Goal: Task Accomplishment & Management: Manage account settings

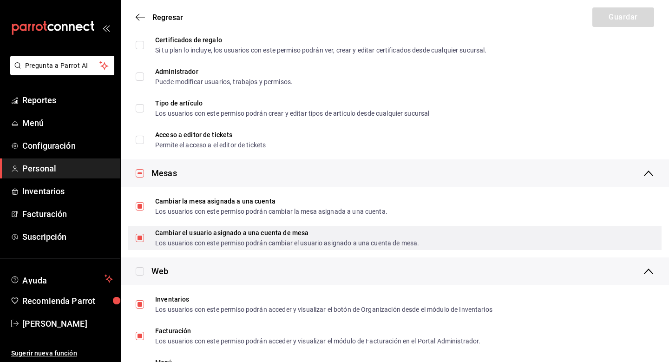
scroll to position [41, 0]
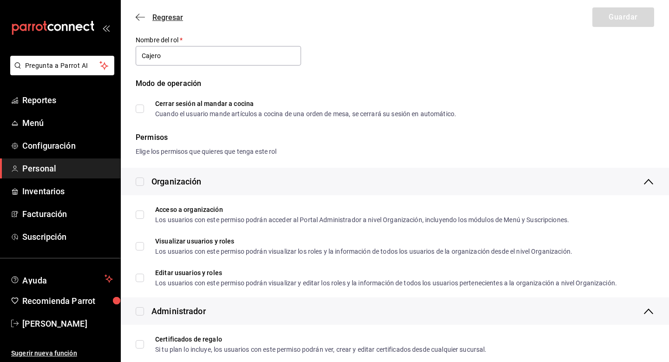
click at [137, 17] on icon "button" at bounding box center [140, 17] width 9 height 8
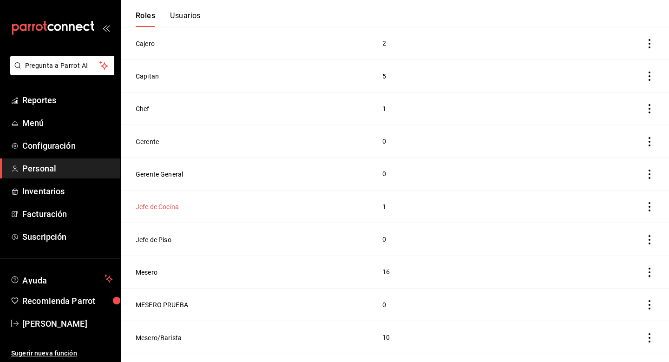
scroll to position [159, 0]
click at [153, 273] on button "Mesero" at bounding box center [147, 271] width 22 height 9
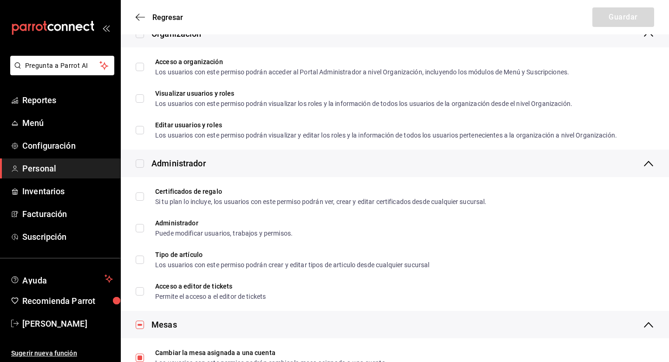
scroll to position [192, 0]
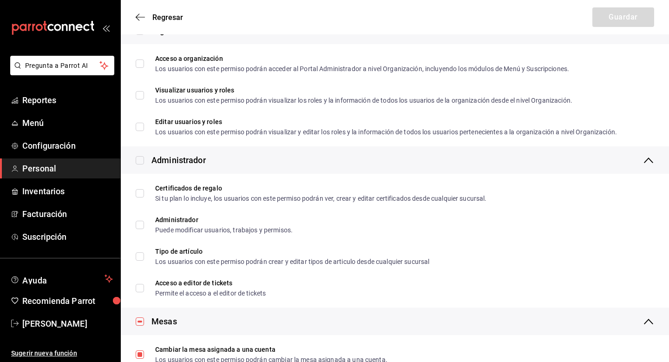
click at [649, 162] on icon at bounding box center [648, 160] width 11 height 11
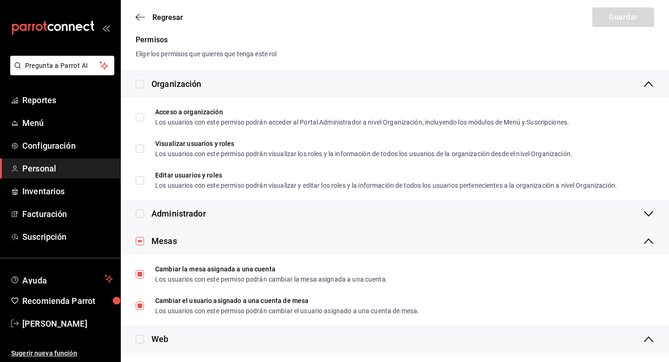
scroll to position [137, 0]
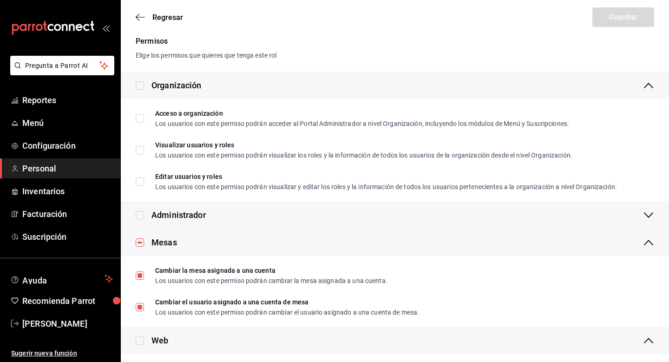
click at [650, 86] on icon at bounding box center [648, 85] width 11 height 11
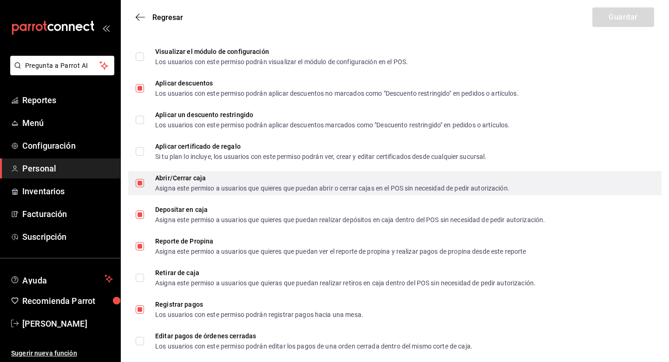
scroll to position [832, 0]
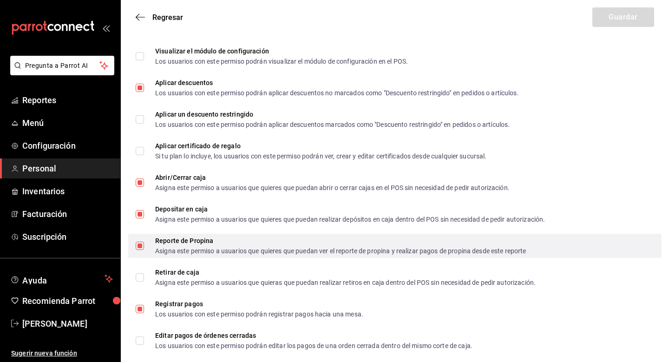
click at [286, 248] on div "Asigna este permiso a usuarios que quieres que puedan ver el reporte de propina…" at bounding box center [340, 250] width 371 height 7
click at [144, 248] on input "Reporte de Propina Asigna este permiso a usuarios que quieres que puedan ver el…" at bounding box center [140, 245] width 8 height 8
checkbox input "false"
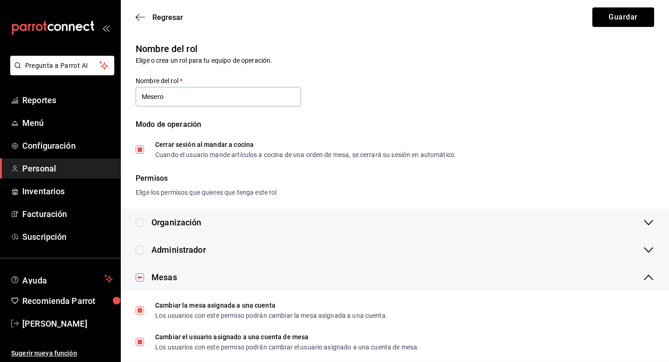
scroll to position [0, 0]
click at [148, 15] on span "Regresar" at bounding box center [159, 17] width 47 height 9
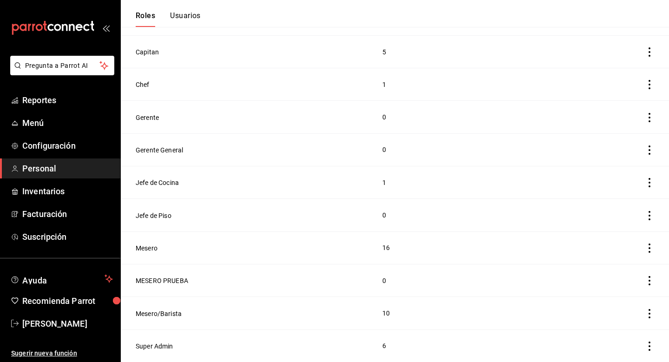
scroll to position [182, 0]
click at [167, 315] on button "Mesero/Barista" at bounding box center [159, 313] width 46 height 9
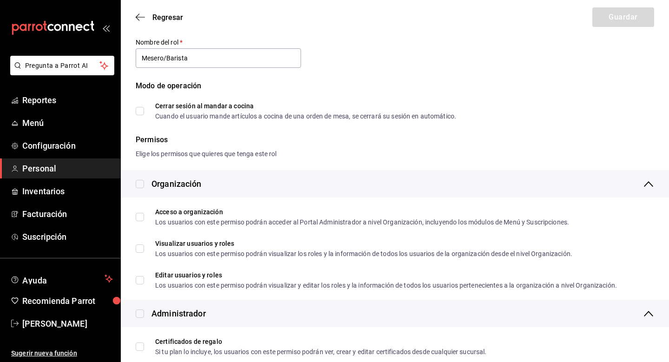
scroll to position [41, 0]
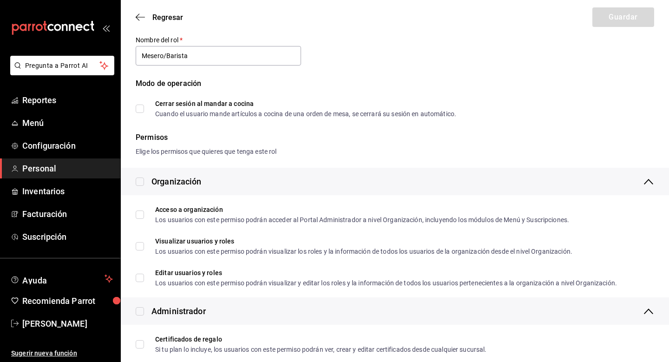
click at [651, 181] on icon at bounding box center [648, 181] width 11 height 11
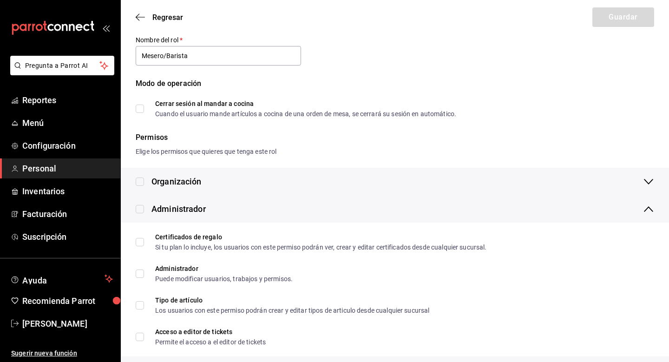
click at [646, 210] on icon at bounding box center [648, 208] width 11 height 11
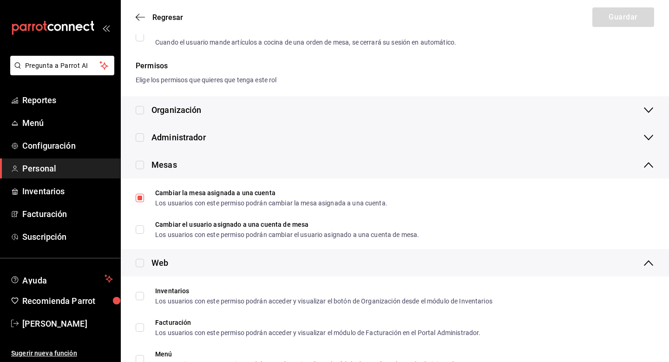
scroll to position [117, 0]
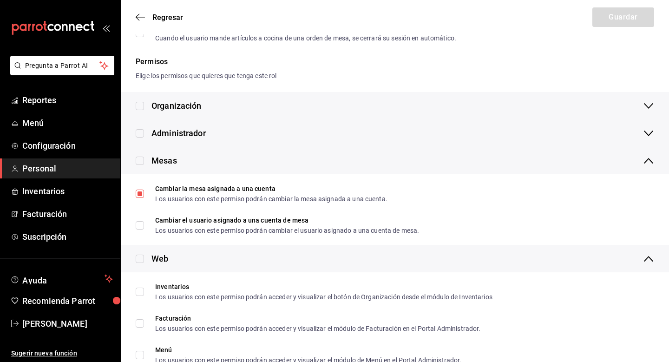
click at [650, 163] on icon at bounding box center [648, 160] width 11 height 11
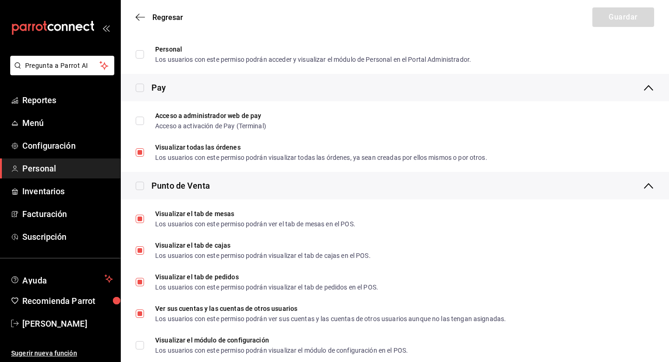
scroll to position [367, 0]
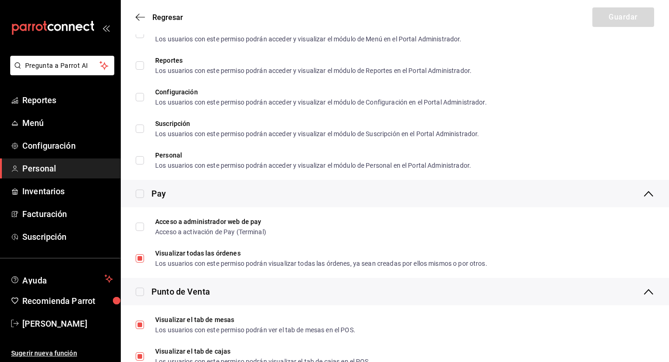
click at [648, 295] on icon at bounding box center [648, 291] width 11 height 11
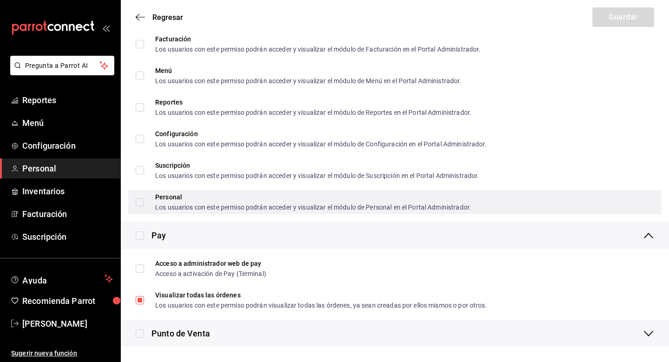
scroll to position [325, 0]
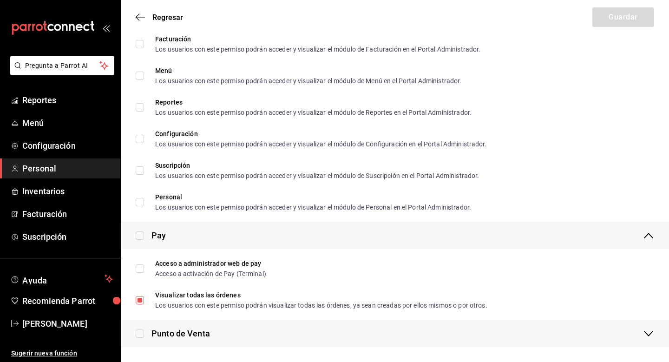
click at [651, 233] on icon at bounding box center [648, 235] width 11 height 11
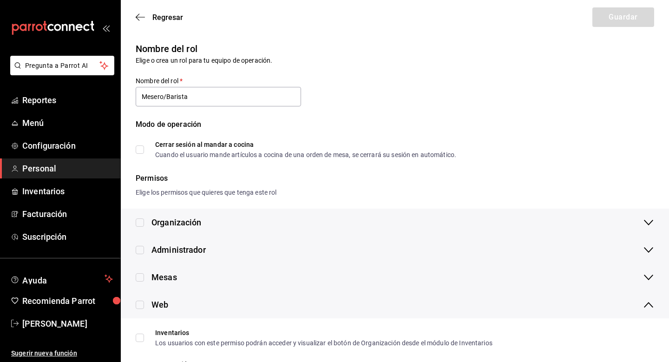
scroll to position [0, 0]
click at [651, 307] on icon at bounding box center [648, 304] width 11 height 11
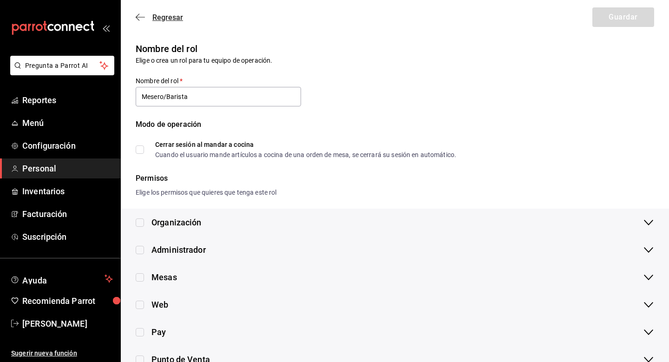
click at [137, 15] on icon "button" at bounding box center [140, 17] width 9 height 8
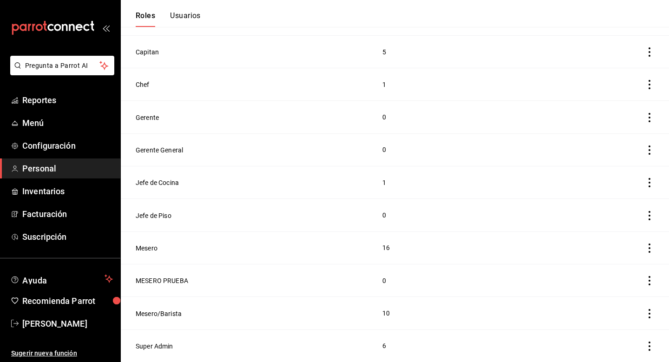
scroll to position [182, 0]
click at [162, 346] on button "Super Admin" at bounding box center [155, 345] width 38 height 9
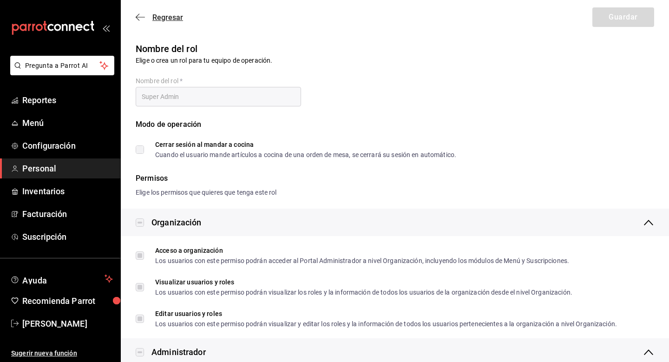
click at [140, 19] on icon "button" at bounding box center [140, 17] width 9 height 8
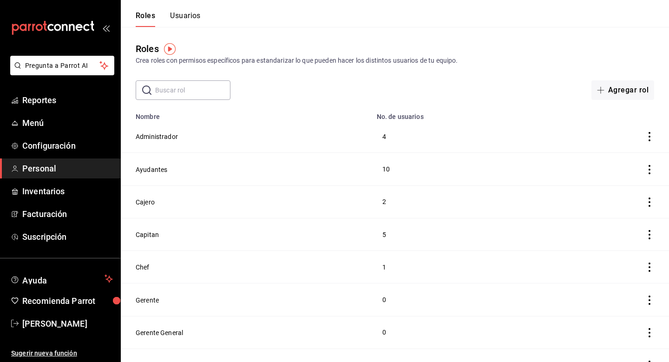
click at [196, 17] on button "Usuarios" at bounding box center [185, 19] width 31 height 16
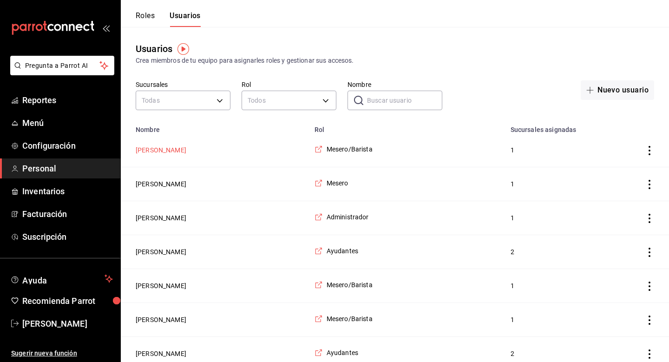
click at [164, 150] on button "[PERSON_NAME]" at bounding box center [161, 149] width 51 height 9
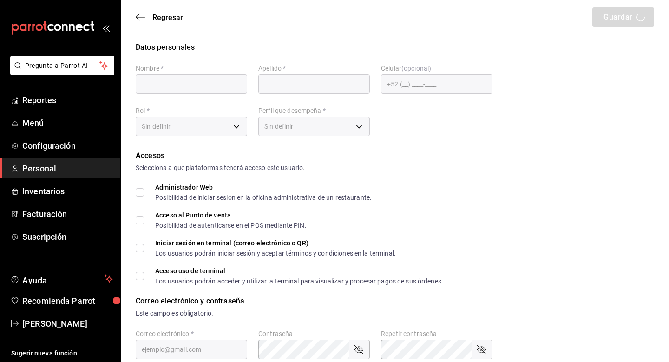
type input "Viki"
type input "Cirerol"
checkbox input "true"
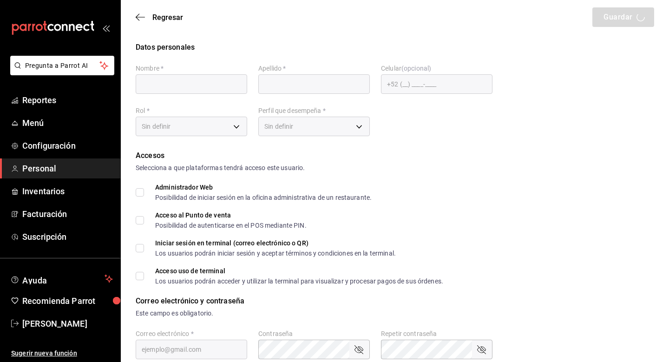
type input "[EMAIL_ADDRESS][DOMAIN_NAME]"
type input "1201"
type input "f9c50c35-7d82-4388-8076-8e4bcaa1ebe8"
type input "UNDEFINED"
checkbox input "true"
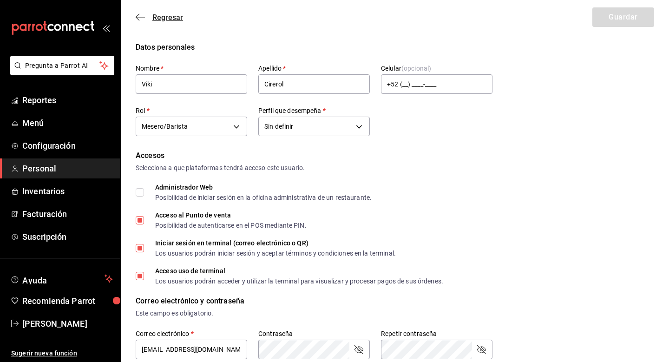
click at [144, 19] on icon "button" at bounding box center [140, 17] width 9 height 8
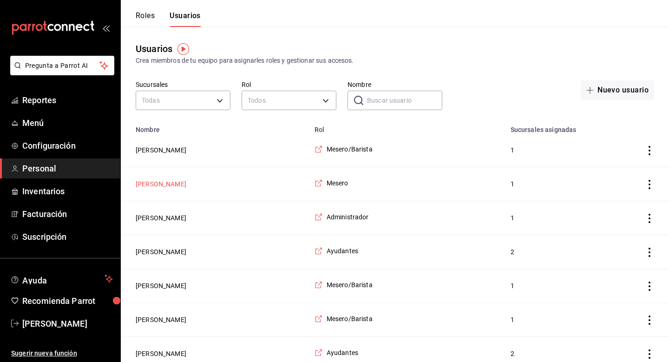
click at [166, 186] on button "[PERSON_NAME]" at bounding box center [161, 183] width 51 height 9
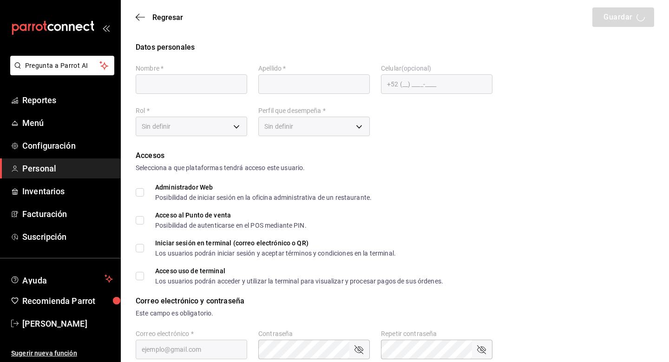
type input "[PERSON_NAME]"
checkbox input "true"
type input "[PERSON_NAME][EMAIL_ADDRESS][DOMAIN_NAME]"
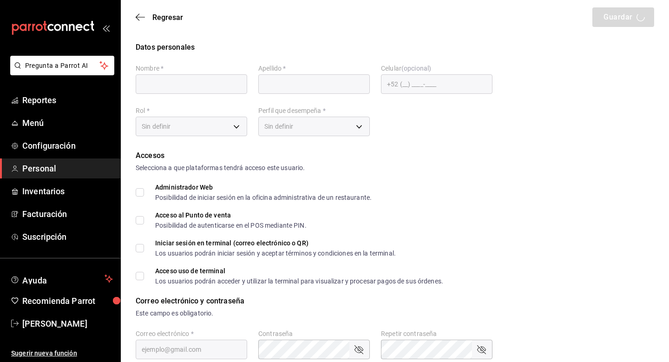
type input "1390"
type input "1a76cd6b-98a7-4025-b815-3a88f11c6c47"
type input "WAITER"
checkbox input "true"
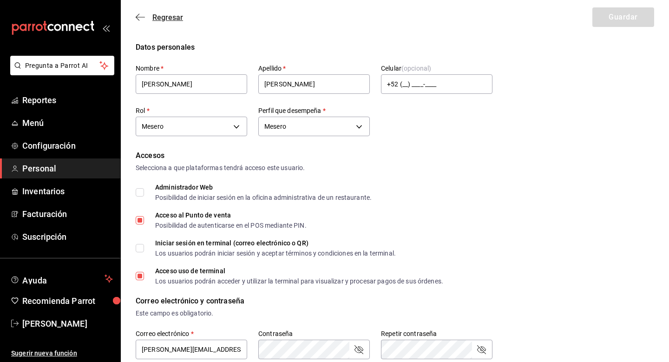
click at [143, 14] on icon "button" at bounding box center [140, 17] width 9 height 8
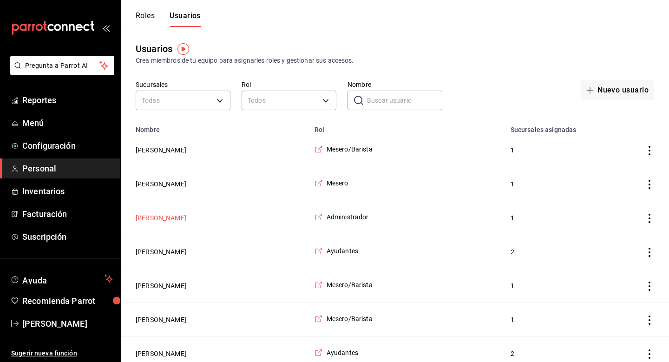
click at [163, 216] on button "[PERSON_NAME]" at bounding box center [161, 217] width 51 height 9
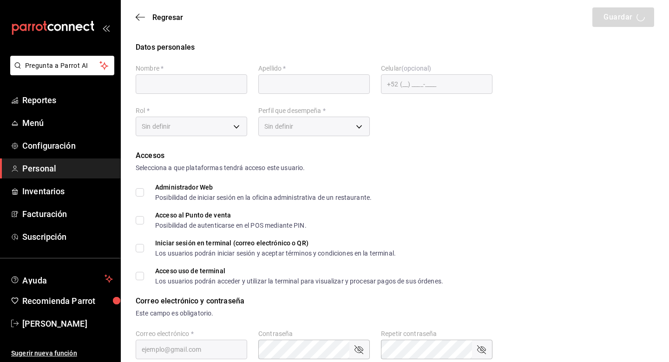
type input "Oyuki"
type input "[PERSON_NAME]"
checkbox input "true"
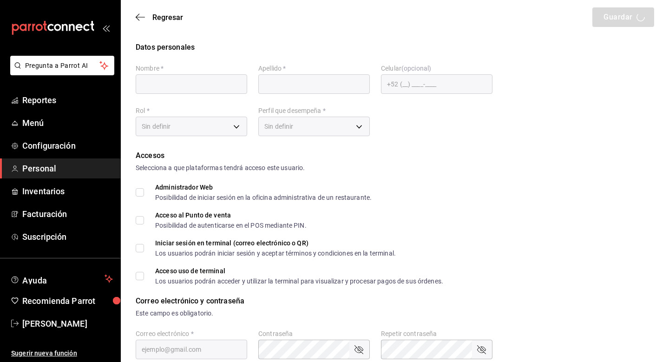
checkbox input "true"
type input "[EMAIL_ADDRESS][DOMAIN_NAME]"
type input "9454"
checkbox input "true"
type input "ea53f1a3-98f3-43af-ad9e-7adcaf8a0599"
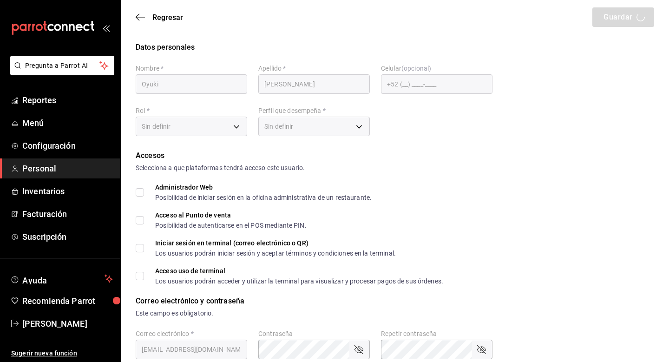
type input "CASHIER"
checkbox input "true"
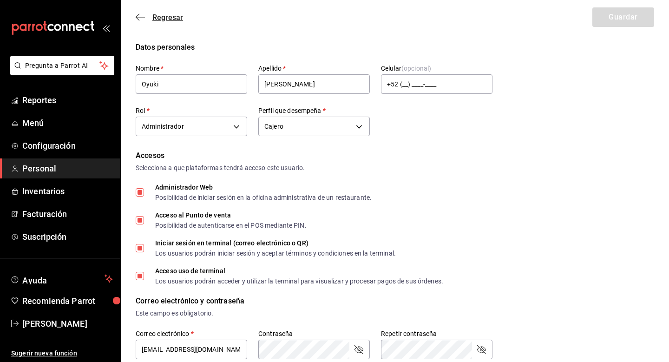
click at [162, 20] on span "Regresar" at bounding box center [167, 17] width 31 height 9
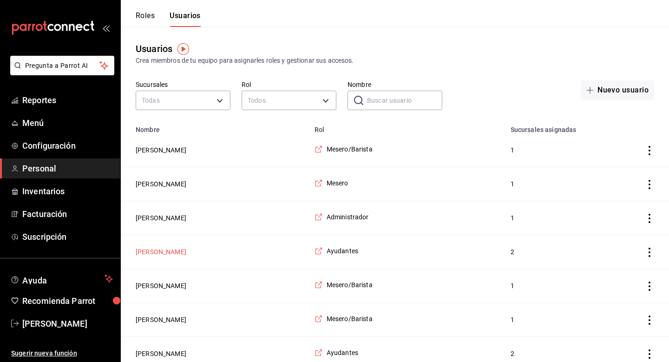
click at [169, 253] on button "[PERSON_NAME]" at bounding box center [161, 251] width 51 height 9
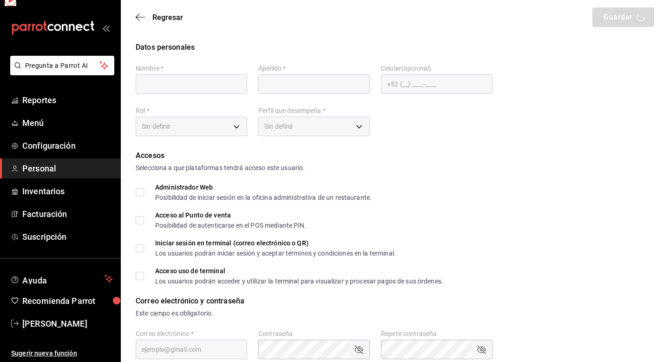
type input "Yolanda"
type input "[PERSON_NAME]"
checkbox input "true"
type input "[EMAIL_ADDRESS][DOMAIN_NAME]"
type input "2828"
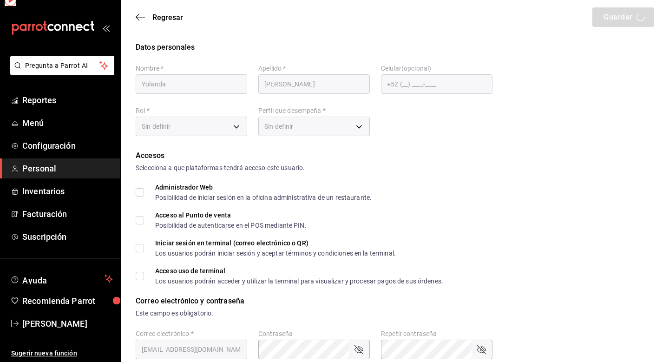
type input "6e37dc31-a41a-4d88-8ed1-cc630e77c888"
type input "KITCHEN"
checkbox input "true"
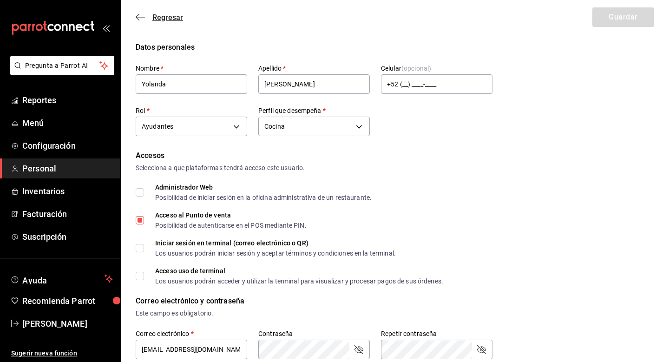
click at [137, 16] on icon "button" at bounding box center [140, 17] width 9 height 8
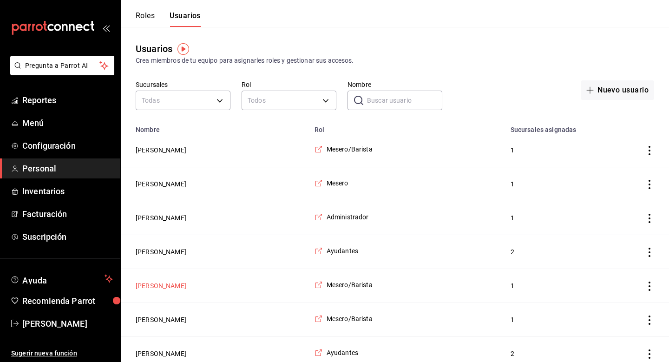
click at [171, 288] on button "[PERSON_NAME]" at bounding box center [161, 285] width 51 height 9
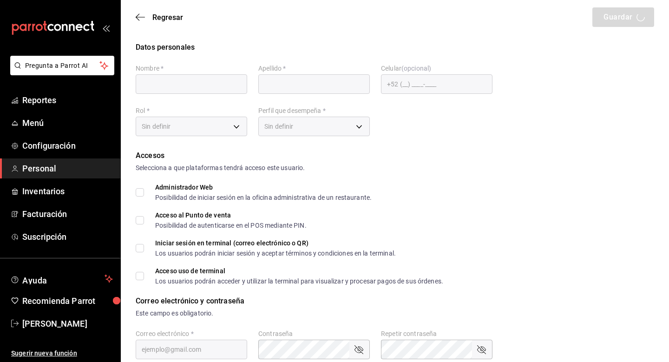
type input "[PERSON_NAME]"
checkbox input "true"
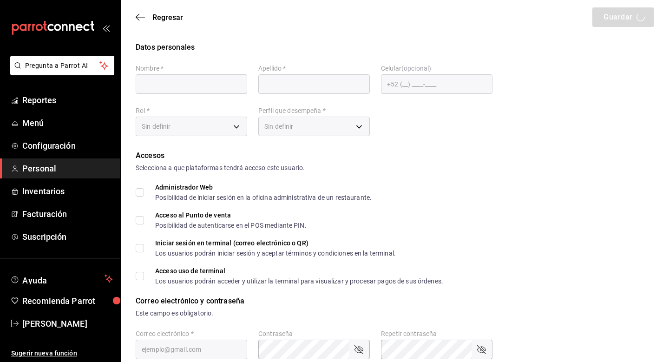
type input "[EMAIL_ADDRESS][DOMAIN_NAME]"
type input "1708"
type input "f9c50c35-7d82-4388-8076-8e4bcaa1ebe8"
type input "WAITER"
checkbox input "true"
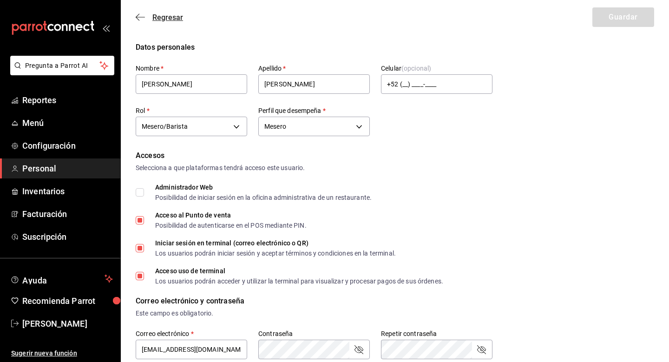
click at [139, 17] on icon "button" at bounding box center [140, 17] width 9 height 0
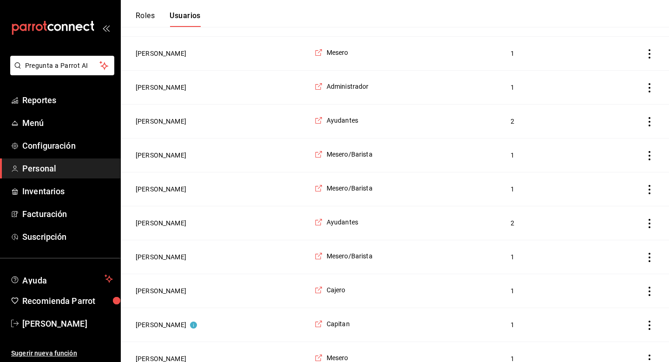
scroll to position [132, 0]
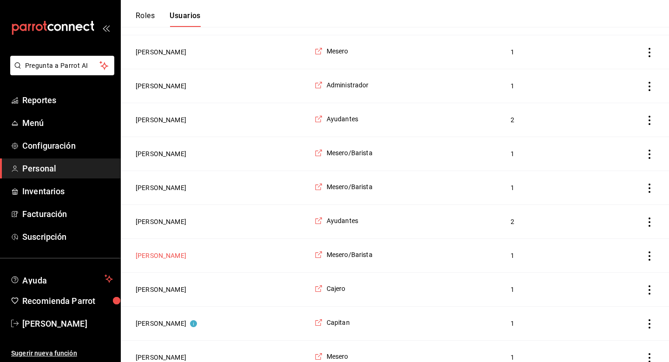
click at [172, 259] on button "[PERSON_NAME]" at bounding box center [161, 255] width 51 height 9
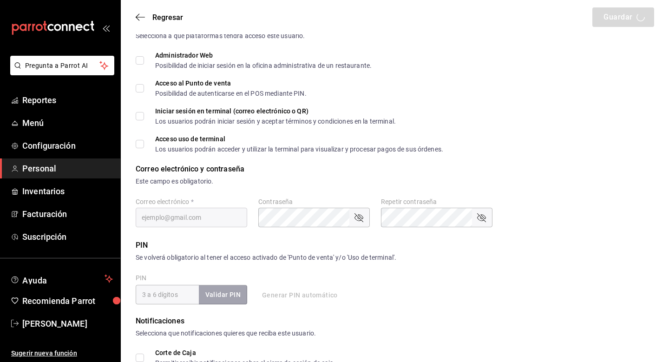
type input "Norma"
type input "[PERSON_NAME]"
checkbox input "true"
type input "[EMAIL_ADDRESS][DOMAIN_NAME]"
type input "1331"
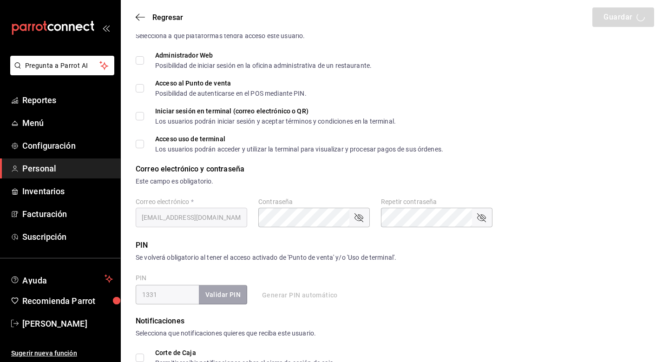
type input "f9c50c35-7d82-4388-8076-8e4bcaa1ebe8"
type input "UNDEFINED"
checkbox input "true"
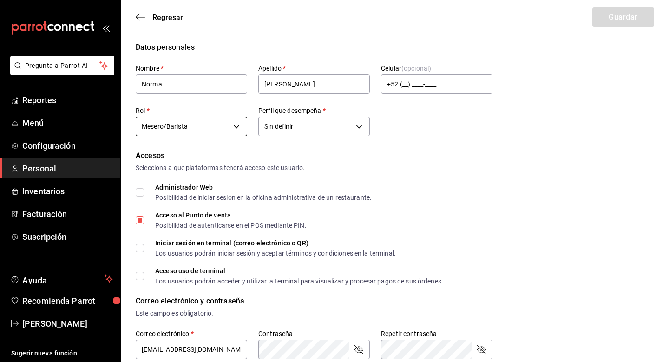
click at [241, 125] on body "Pregunta a Parrot AI Reportes Menú Configuración Personal Inventarios Facturaci…" at bounding box center [334, 338] width 669 height 677
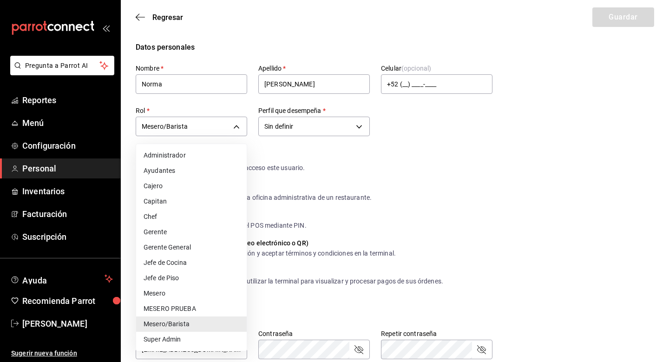
click at [209, 173] on li "Ayudantes" at bounding box center [191, 170] width 111 height 15
type input "6e37dc31-a41a-4d88-8ed1-cc630e77c888"
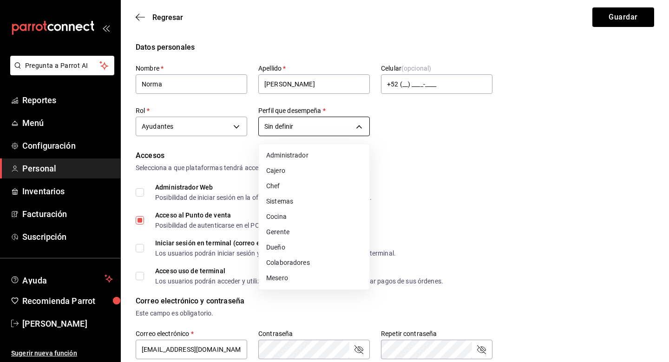
click at [350, 123] on body "Pregunta a Parrot AI Reportes Menú Configuración Personal Inventarios Facturaci…" at bounding box center [334, 338] width 669 height 677
click at [295, 212] on li "Cocina" at bounding box center [314, 216] width 111 height 15
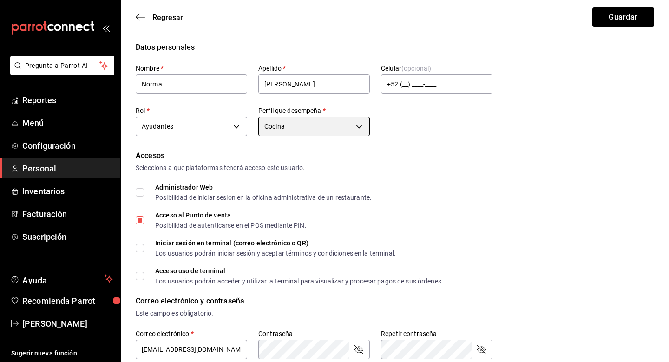
type input "KITCHEN"
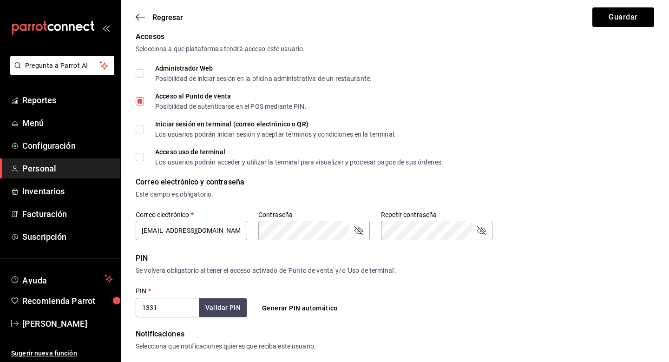
scroll to position [120, 0]
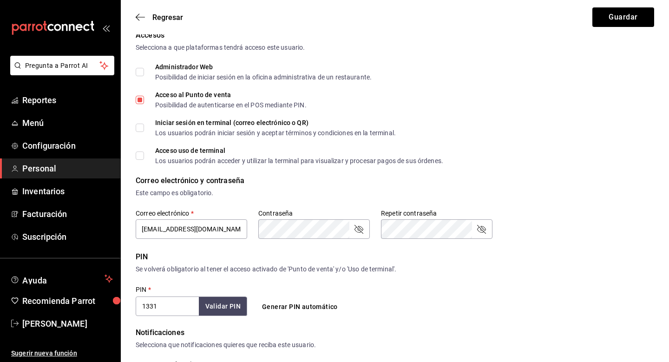
click at [141, 101] on input "Acceso al Punto de venta Posibilidad de autenticarse en el POS mediante PIN." at bounding box center [140, 100] width 8 height 8
checkbox input "false"
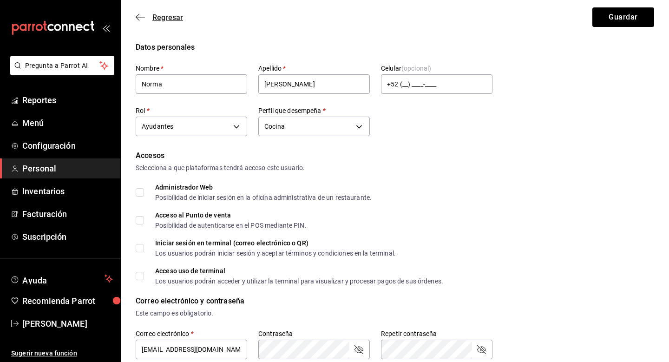
scroll to position [0, 0]
click at [606, 24] on button "Guardar" at bounding box center [623, 17] width 62 height 20
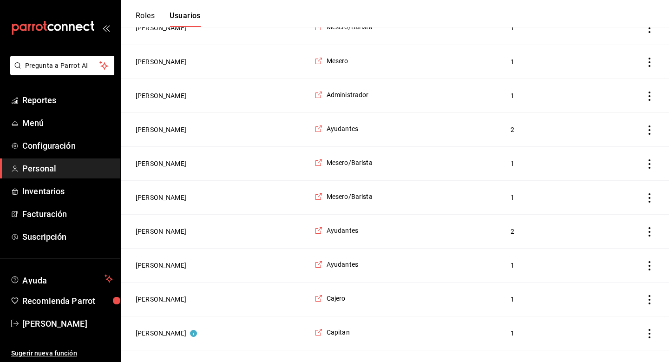
scroll to position [126, 0]
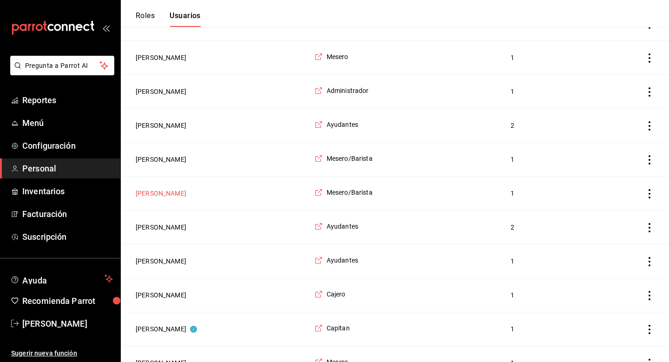
click at [172, 196] on button "[PERSON_NAME]" at bounding box center [161, 193] width 51 height 9
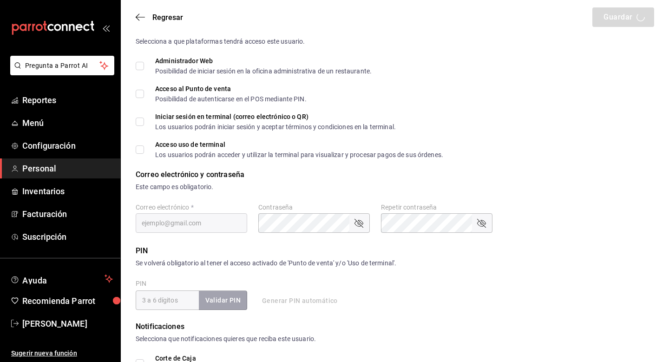
type input "Natali"
type input "[PERSON_NAME]"
checkbox input "true"
type input "[EMAIL_ADDRESS][DOMAIN_NAME]"
type input "0807"
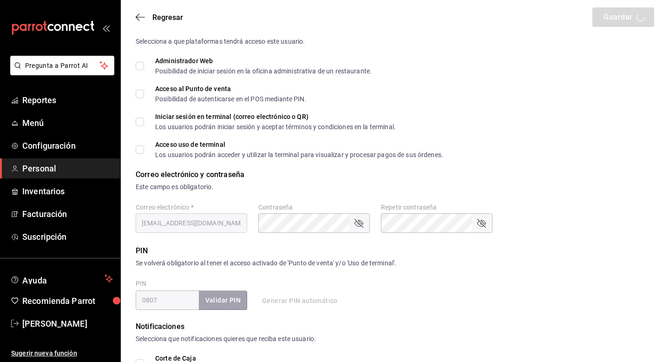
type input "f9c50c35-7d82-4388-8076-8e4bcaa1ebe8"
type input "UNDEFINED"
checkbox input "true"
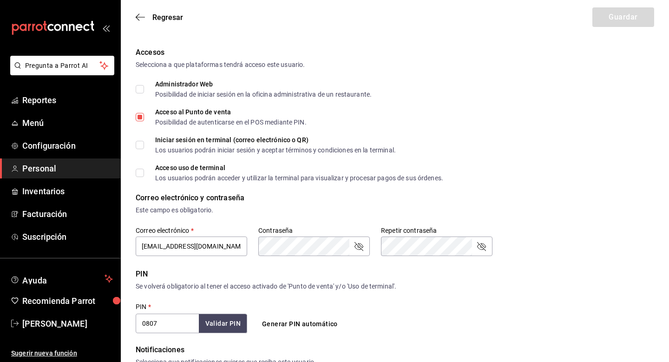
scroll to position [96, 0]
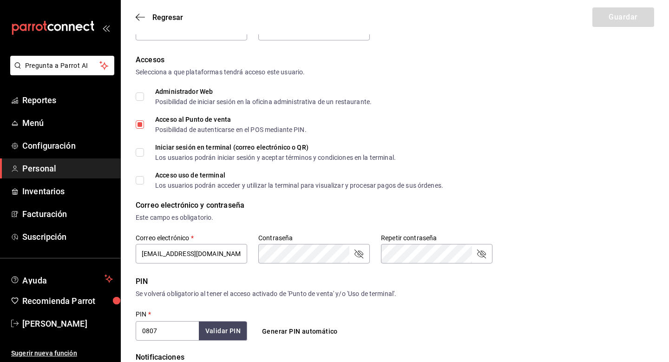
click at [143, 123] on input "Acceso al Punto de venta Posibilidad de autenticarse en el POS mediante PIN." at bounding box center [140, 124] width 8 height 8
click at [143, 126] on input "Acceso al Punto de venta Posibilidad de autenticarse en el POS mediante PIN." at bounding box center [140, 124] width 8 height 8
checkbox input "true"
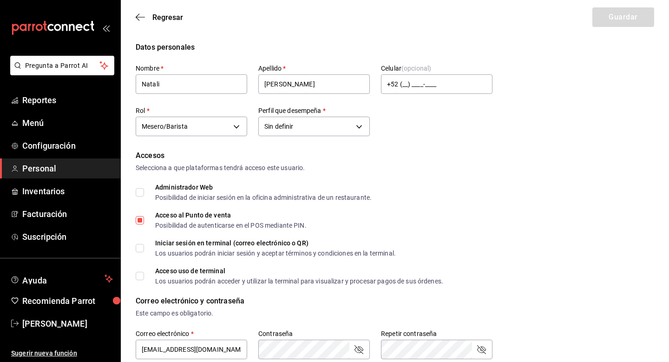
scroll to position [0, 0]
click at [239, 131] on body "Pregunta a Parrot AI Reportes Menú Configuración Personal Inventarios Facturaci…" at bounding box center [334, 338] width 669 height 677
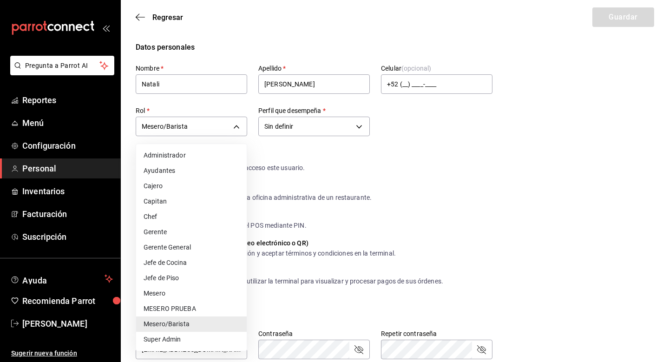
click at [200, 170] on li "Ayudantes" at bounding box center [191, 170] width 111 height 15
type input "6e37dc31-a41a-4d88-8ed1-cc630e77c888"
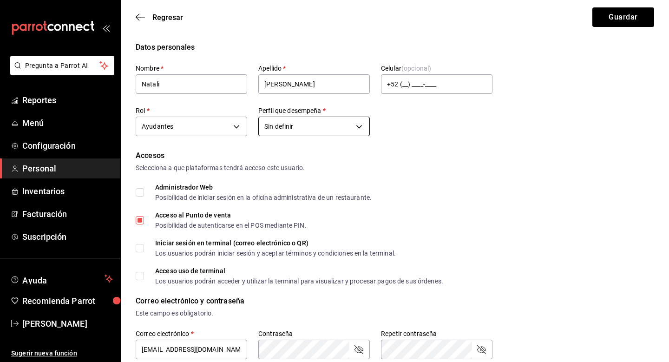
click at [290, 127] on body "Pregunta a Parrot AI Reportes Menú Configuración Personal Inventarios Facturaci…" at bounding box center [334, 338] width 669 height 677
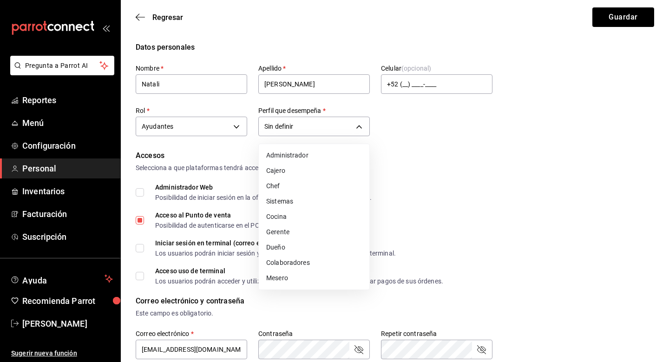
click at [289, 223] on li "Cocina" at bounding box center [314, 216] width 111 height 15
type input "KITCHEN"
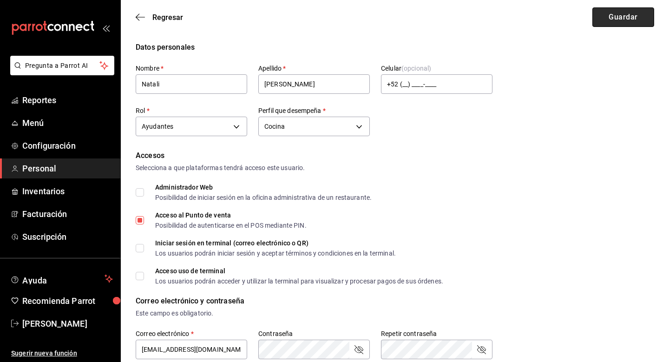
click at [618, 15] on button "Guardar" at bounding box center [623, 17] width 62 height 20
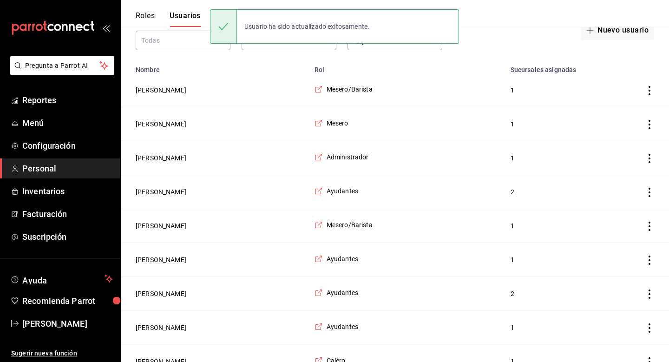
scroll to position [60, 0]
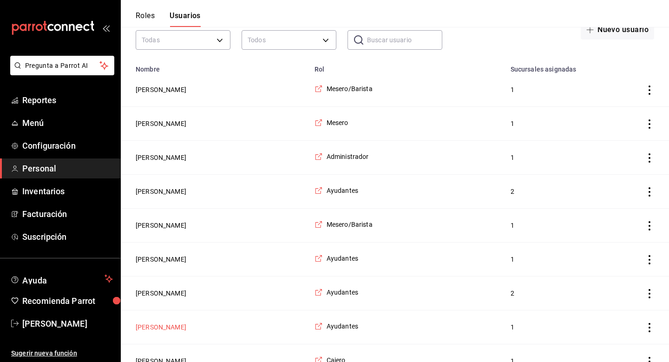
click at [166, 326] on button "[PERSON_NAME]" at bounding box center [161, 326] width 51 height 9
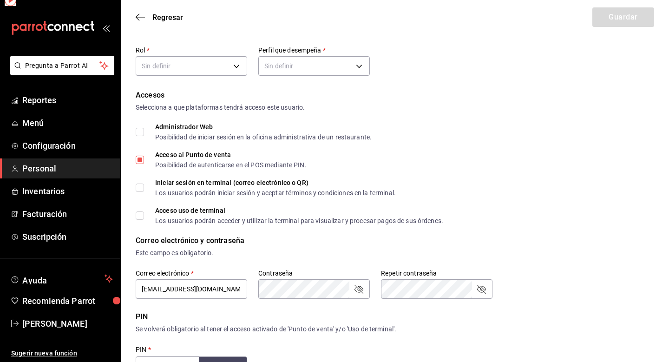
type input "6e37dc31-a41a-4d88-8ed1-cc630e77c888"
type input "KITCHEN"
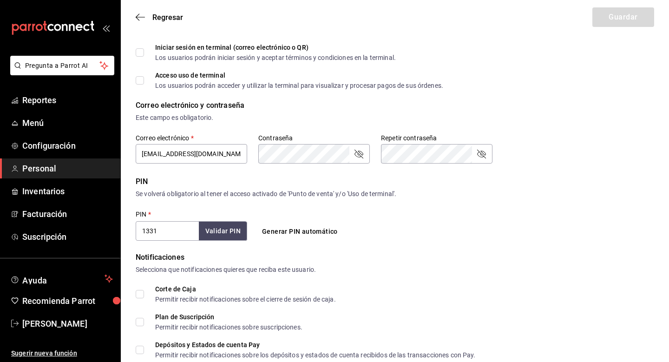
scroll to position [52, 0]
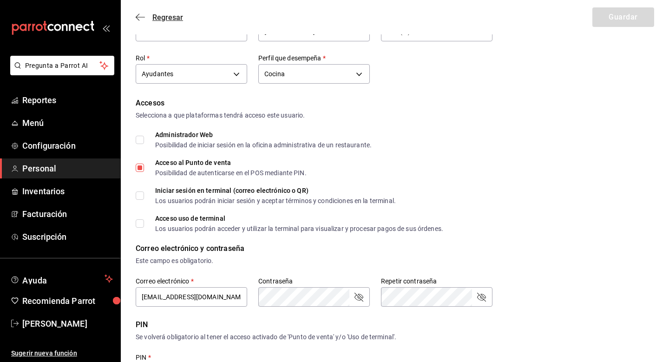
click at [141, 15] on icon "button" at bounding box center [140, 17] width 9 height 8
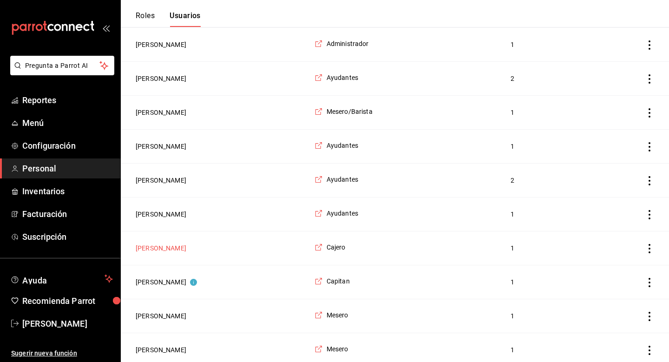
scroll to position [174, 0]
click at [175, 247] on button "[PERSON_NAME]" at bounding box center [161, 247] width 51 height 9
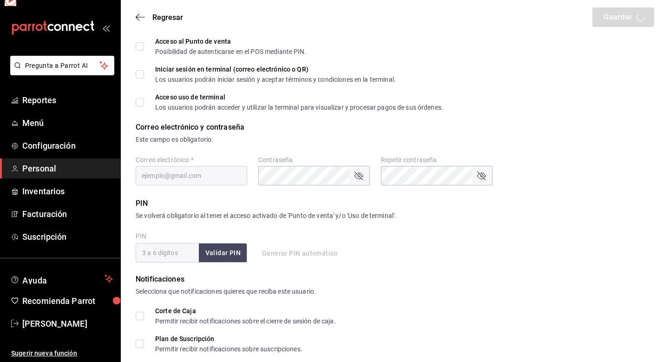
type input "[PERSON_NAME]"
checkbox input "true"
type input "[EMAIL_ADDRESS][DOMAIN_NAME]"
type input "1210"
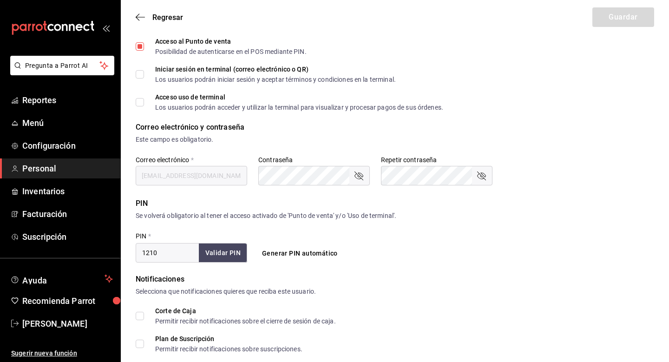
type input "62e7ac0a-9184-42bd-83e4-78eda529e67c"
type input "WAITER"
checkbox input "true"
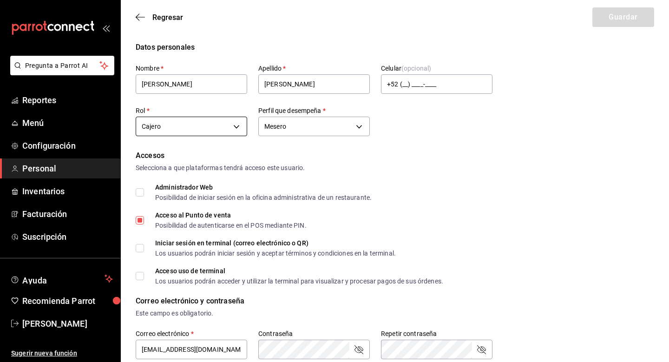
click at [212, 129] on body "Pregunta a Parrot AI Reportes Menú Configuración Personal Inventarios Facturaci…" at bounding box center [334, 338] width 669 height 677
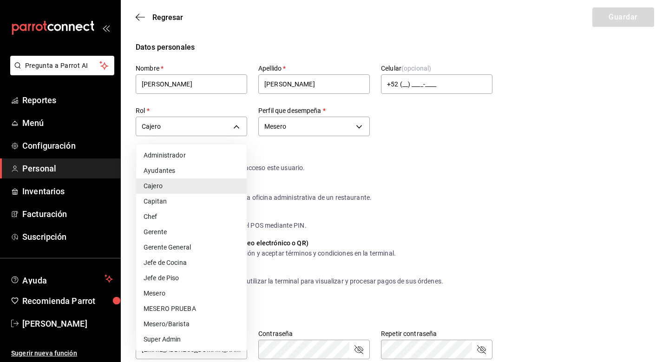
click at [195, 169] on li "Ayudantes" at bounding box center [191, 170] width 111 height 15
type input "6e37dc31-a41a-4d88-8ed1-cc630e77c888"
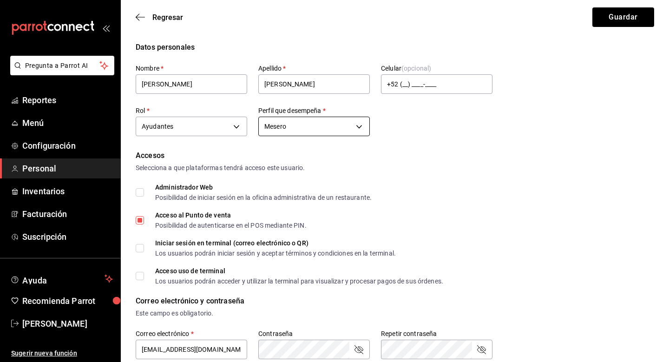
click at [312, 134] on body "Pregunta a Parrot AI Reportes Menú Configuración Personal Inventarios Facturaci…" at bounding box center [334, 338] width 669 height 677
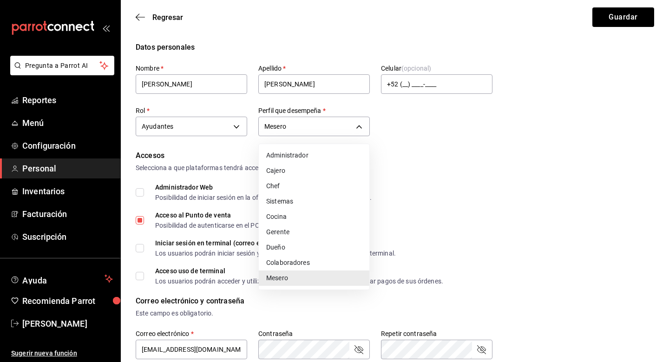
click at [287, 218] on li "Cocina" at bounding box center [314, 216] width 111 height 15
type input "KITCHEN"
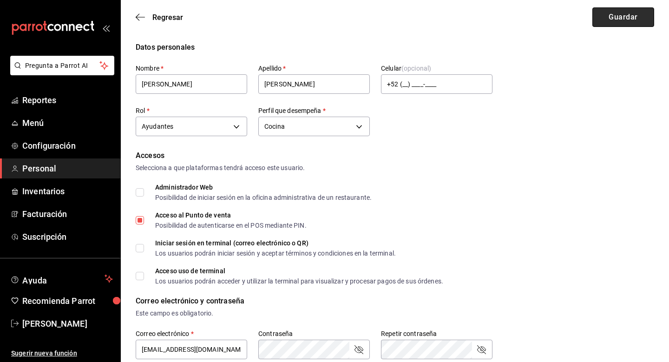
click at [611, 26] on button "Guardar" at bounding box center [623, 17] width 62 height 20
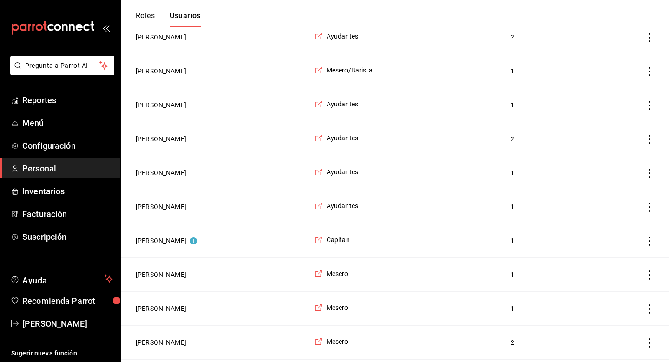
scroll to position [215, 0]
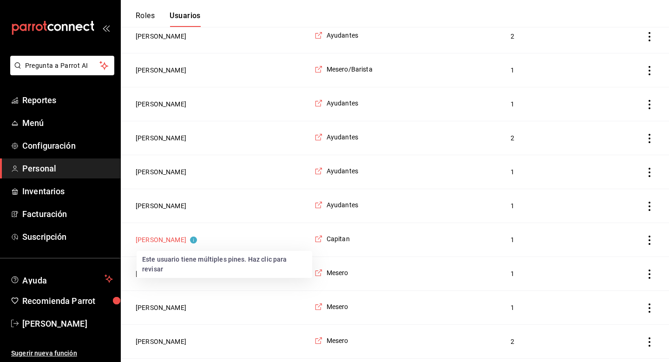
click at [161, 238] on button "[PERSON_NAME]" at bounding box center [166, 239] width 61 height 9
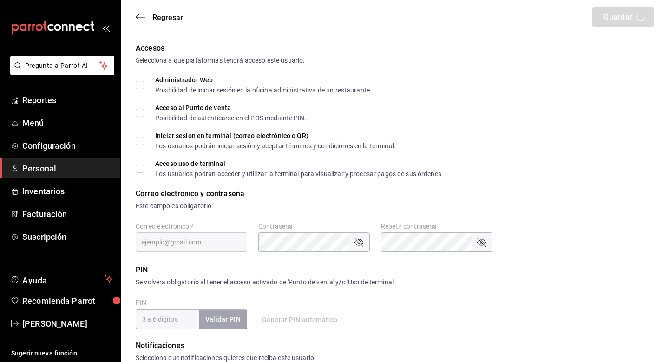
type input "Yeray"
type input "[PERSON_NAME]"
checkbox input "true"
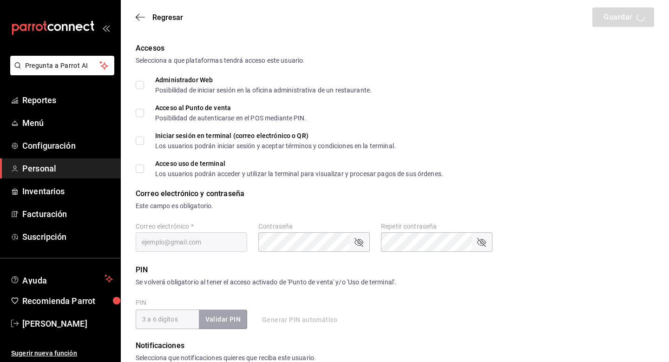
checkbox input "true"
type input "[EMAIL_ADDRESS][DOMAIN_NAME]"
type input "74140"
checkbox input "true"
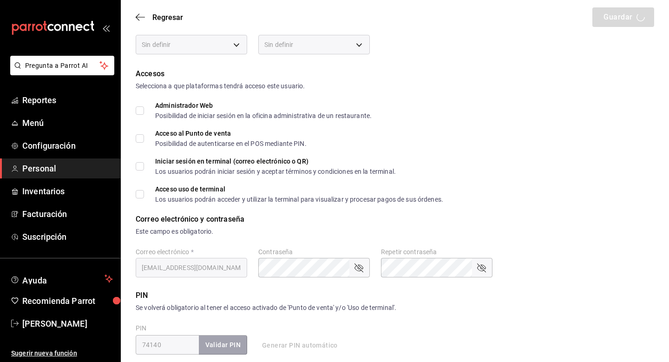
type input "91e438e9-b0da-4763-a122-36a59e2edcd7"
type input "WAITER"
checkbox input "true"
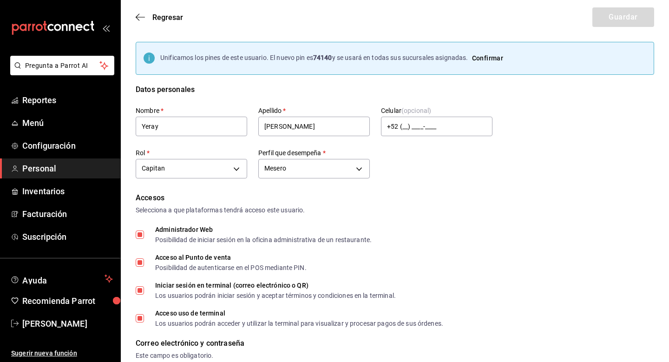
click at [498, 54] on button "Confirmar" at bounding box center [487, 58] width 39 height 17
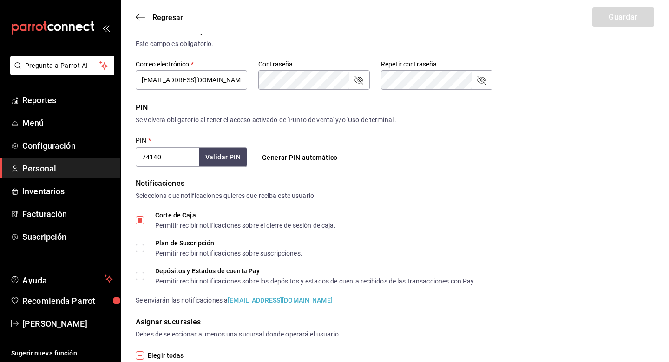
scroll to position [280, 0]
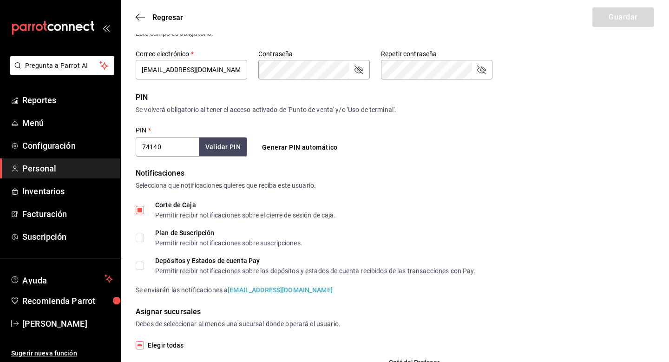
click at [142, 211] on input "Corte de Caja Permitir recibir notificaciones sobre el cierre de sesión de caja." at bounding box center [140, 210] width 8 height 8
checkbox input "false"
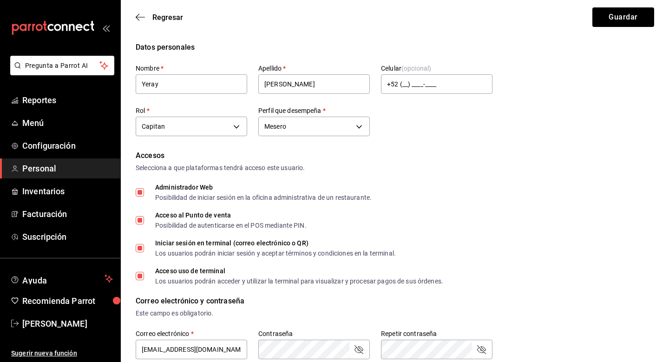
scroll to position [0, 0]
click at [604, 21] on button "Guardar" at bounding box center [623, 17] width 62 height 20
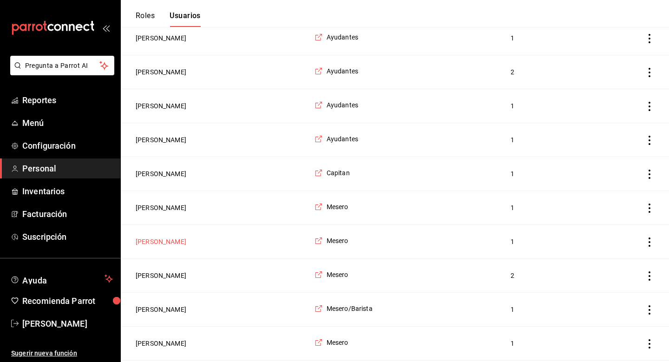
scroll to position [289, 0]
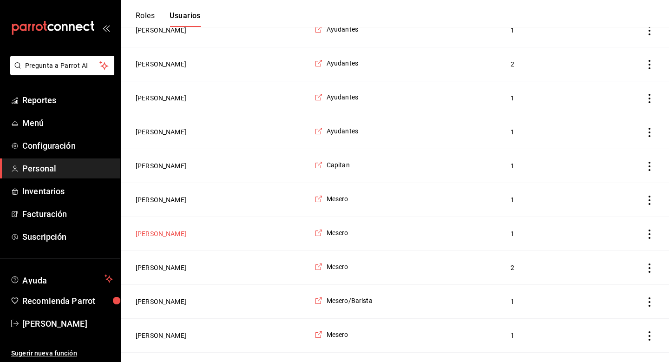
click at [180, 231] on button "[PERSON_NAME]" at bounding box center [161, 233] width 51 height 9
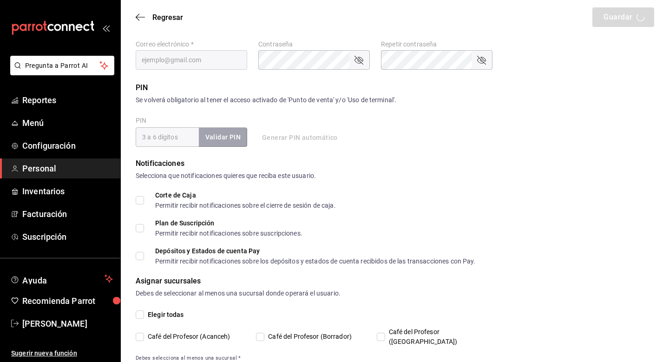
type input "[PERSON_NAME]"
type input "De la peña"
type input "1a76cd6b-98a7-4025-b815-3a88f11c6c47"
type input "UNDEFINED"
checkbox input "true"
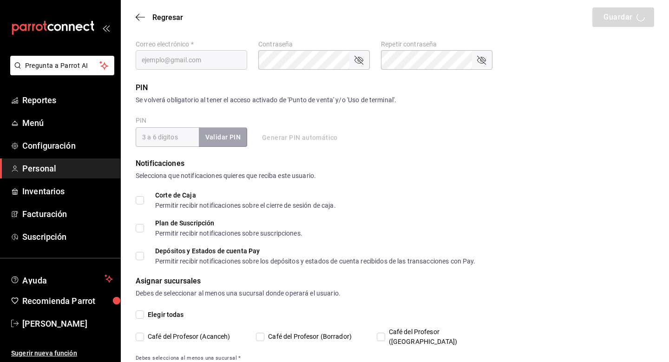
checkbox input "true"
type input "[EMAIL_ADDRESS][DOMAIN_NAME]"
type input "1999"
checkbox input "true"
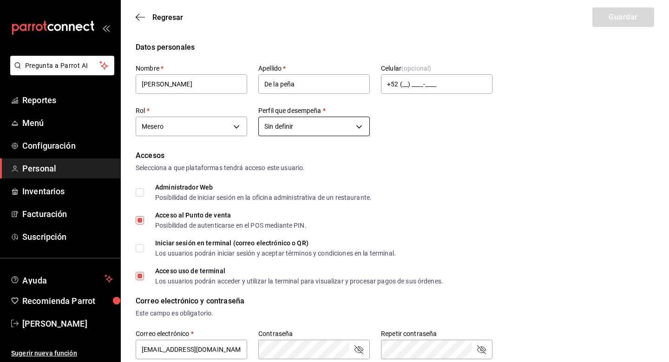
click at [344, 126] on body "Pregunta a Parrot AI Reportes Menú Configuración Personal Inventarios Facturaci…" at bounding box center [334, 338] width 669 height 677
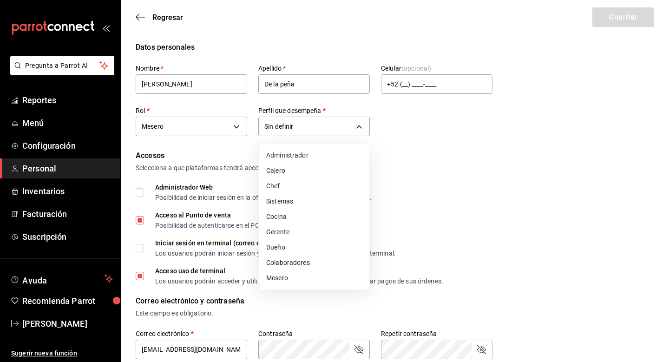
click at [316, 280] on li "Mesero" at bounding box center [314, 277] width 111 height 15
type input "WAITER"
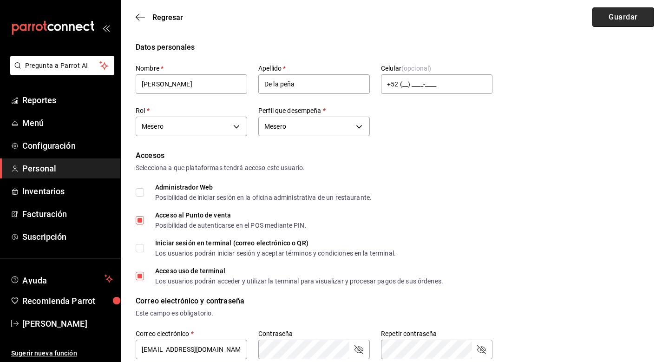
click at [597, 19] on button "Guardar" at bounding box center [623, 17] width 62 height 20
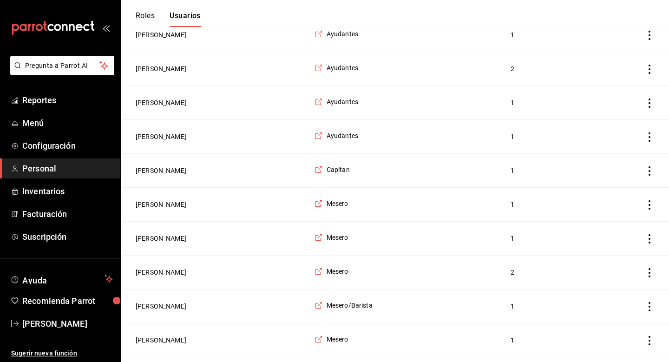
scroll to position [287, 0]
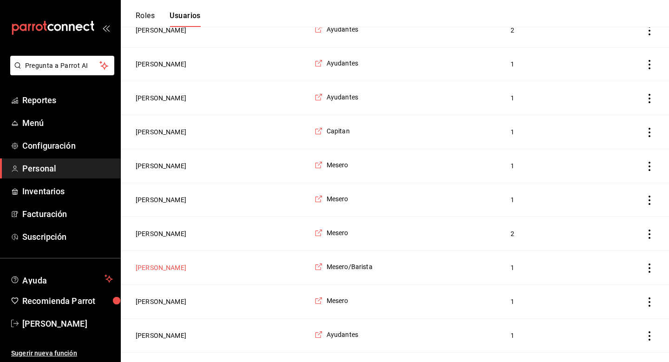
click at [177, 269] on button "[PERSON_NAME]" at bounding box center [161, 267] width 51 height 9
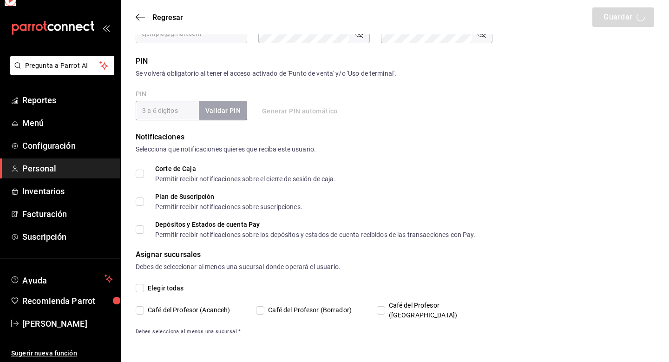
scroll to position [306, 0]
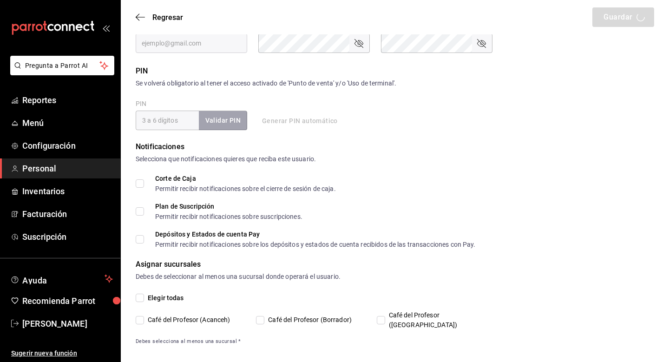
type input "Jimena"
type input "Belmont"
type input "f9c50c35-7d82-4388-8076-8e4bcaa1ebe8"
type input "UNDEFINED"
checkbox input "true"
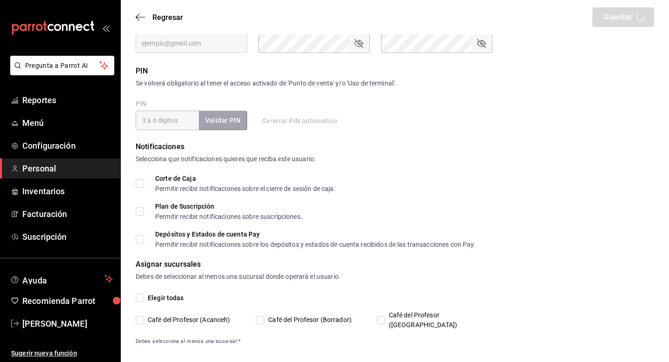
checkbox input "true"
type input "[EMAIL_ADDRESS][DOMAIN_NAME]"
type input "9617"
checkbox input "true"
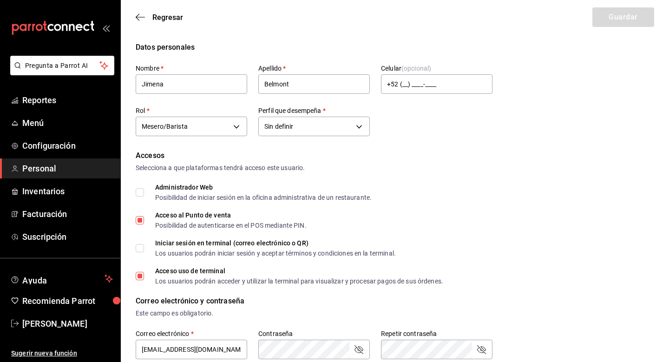
scroll to position [0, 0]
click at [242, 129] on body "Pregunta a Parrot AI Reportes Menú Configuración Personal Inventarios Facturaci…" at bounding box center [334, 338] width 669 height 677
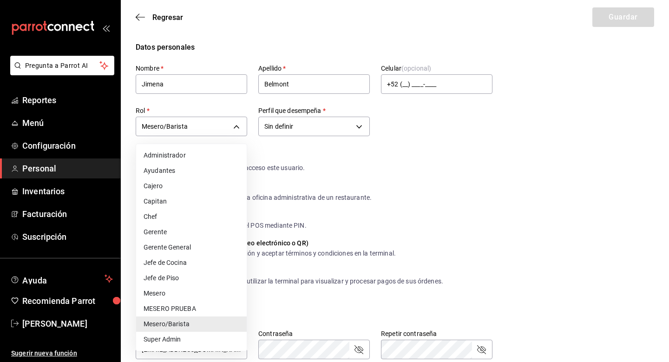
click at [225, 274] on li "Jefe de Piso" at bounding box center [191, 277] width 111 height 15
type input "0f9a2c92-6d5e-48a0-b61b-a8441e4950bf"
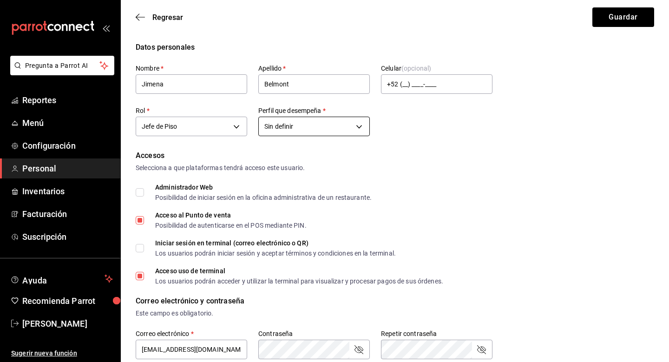
click at [306, 128] on body "Pregunta a Parrot AI Reportes Menú Configuración Personal Inventarios Facturaci…" at bounding box center [334, 338] width 669 height 677
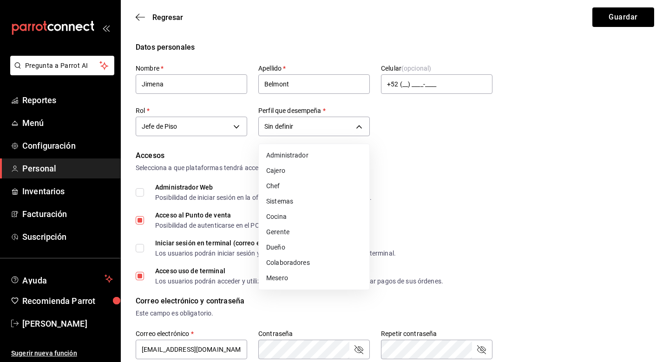
click at [307, 236] on li "Gerente" at bounding box center [314, 231] width 111 height 15
type input "MANAGER"
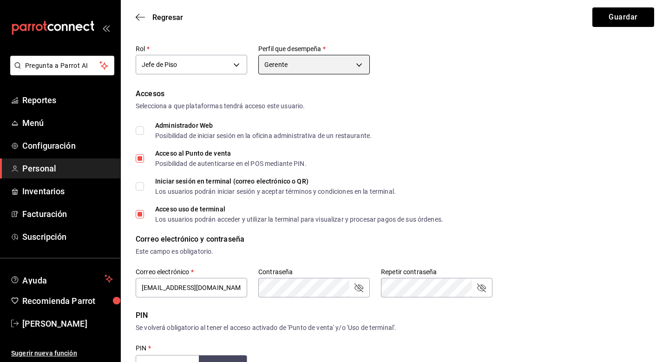
scroll to position [65, 0]
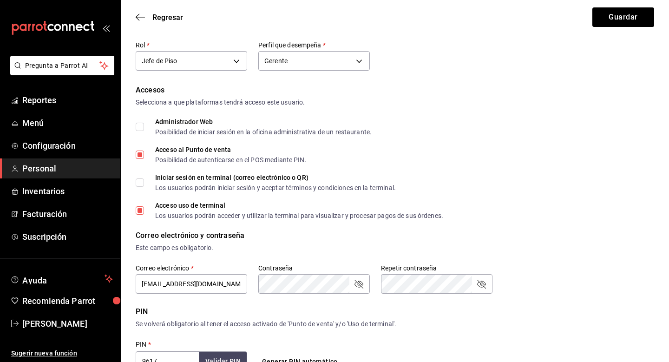
click at [142, 127] on input "Administrador Web Posibilidad de iniciar sesión en la oficina administrativa de…" at bounding box center [140, 127] width 8 height 8
checkbox input "true"
click at [143, 184] on input "Iniciar sesión en terminal (correo electrónico o QR) Los usuarios podrán inicia…" at bounding box center [140, 182] width 8 height 8
checkbox input "true"
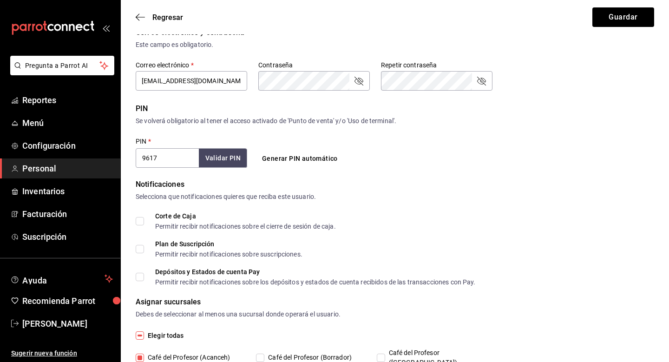
scroll to position [269, 0]
click at [142, 218] on input "Corte de Caja Permitir recibir notificaciones sobre el cierre de sesión de caja." at bounding box center [140, 220] width 8 height 8
checkbox input "true"
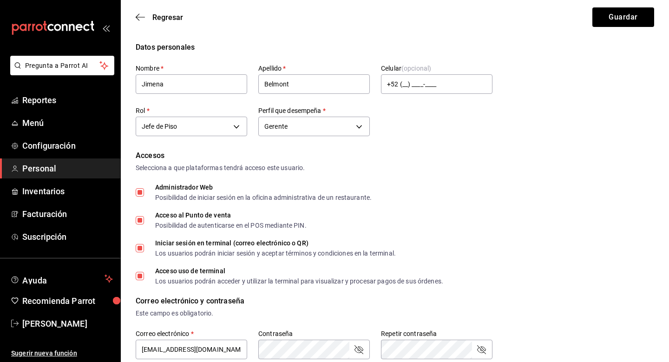
scroll to position [0, 0]
click at [611, 20] on button "Guardar" at bounding box center [623, 17] width 62 height 20
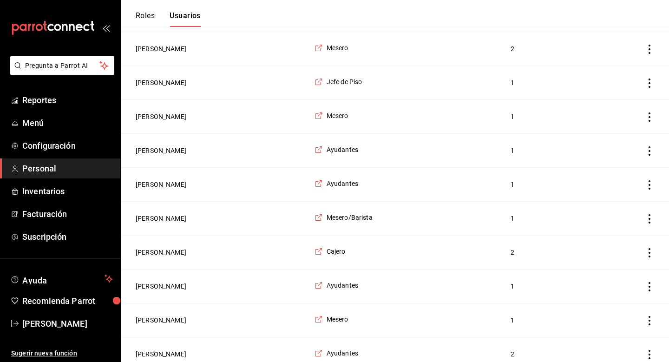
scroll to position [509, 0]
click at [186, 216] on button "[PERSON_NAME]" at bounding box center [161, 217] width 51 height 9
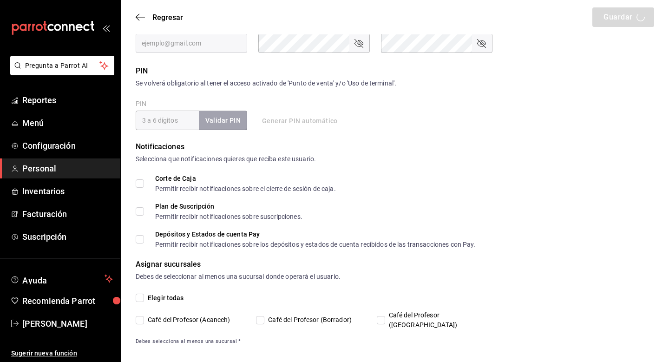
type input "[PERSON_NAME]"
type input "[PHONE_NUMBER]"
type input "f9c50c35-7d82-4388-8076-8e4bcaa1ebe8"
type input "WAITER"
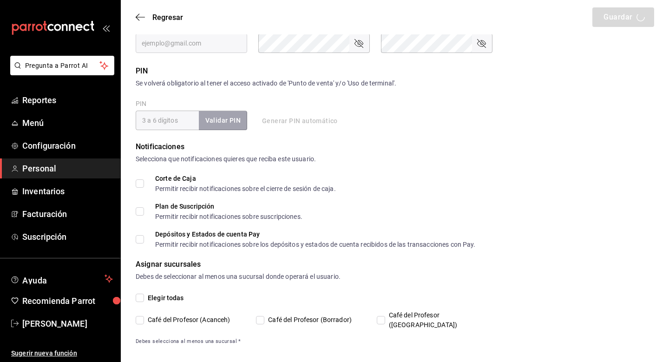
checkbox input "true"
type input "[EMAIL_ADDRESS][DOMAIN_NAME]"
type input "0605"
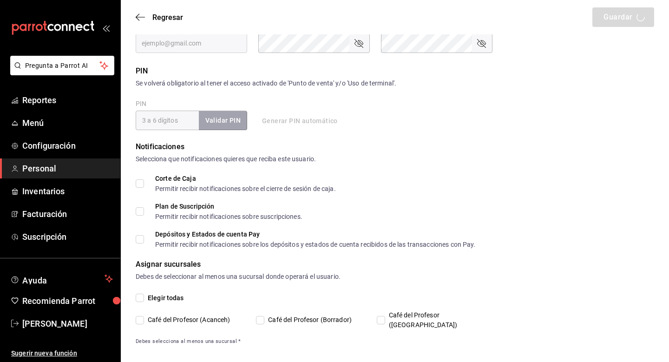
checkbox input "true"
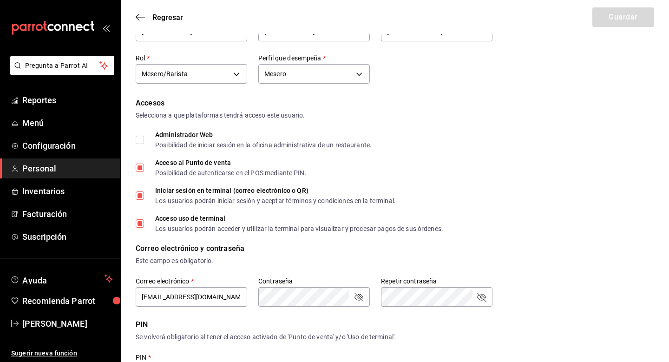
scroll to position [54, 0]
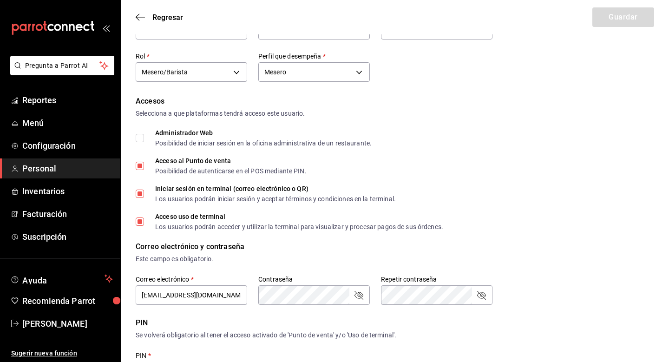
click at [137, 196] on input "Iniciar sesión en terminal (correo electrónico o QR) Los usuarios podrán inicia…" at bounding box center [140, 193] width 8 height 8
checkbox input "false"
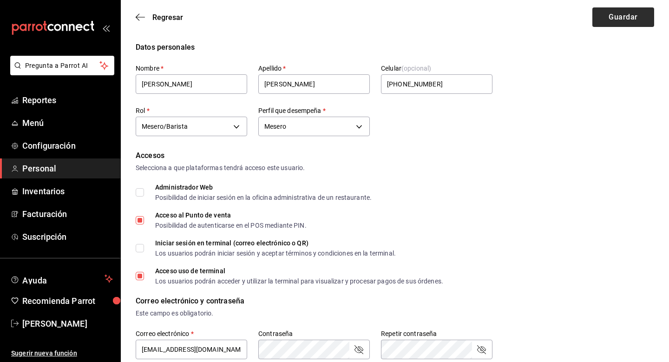
scroll to position [0, 0]
click at [616, 17] on button "Guardar" at bounding box center [623, 17] width 62 height 20
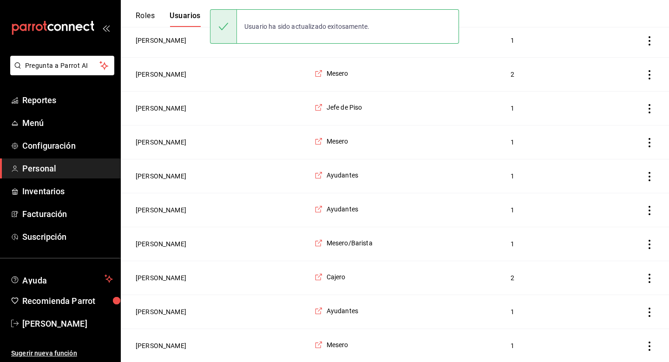
scroll to position [487, 0]
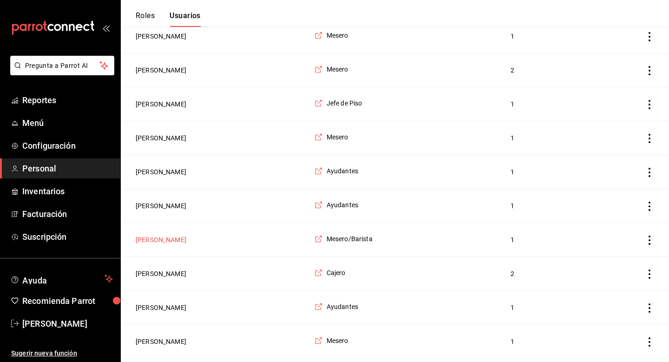
click at [186, 239] on button "[PERSON_NAME]" at bounding box center [161, 239] width 51 height 9
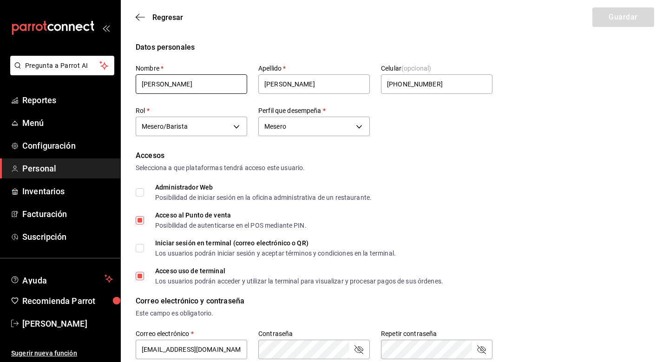
click at [171, 83] on input "[PERSON_NAME]" at bounding box center [191, 84] width 111 height 20
click at [169, 83] on input "[PERSON_NAME]" at bounding box center [191, 84] width 111 height 20
click at [141, 16] on icon "button" at bounding box center [140, 17] width 9 height 8
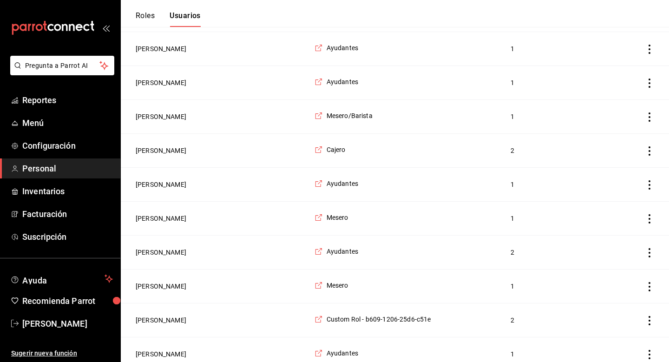
scroll to position [611, 0]
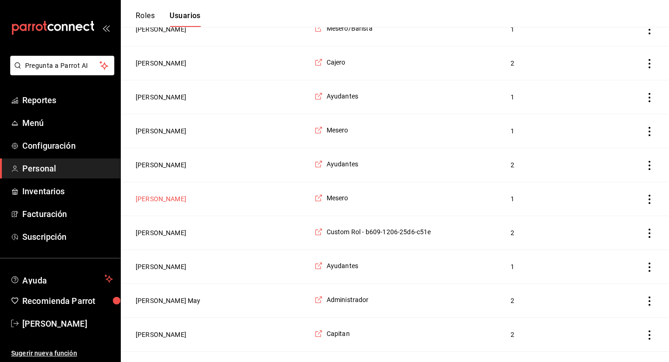
click at [168, 199] on button "[PERSON_NAME]" at bounding box center [161, 198] width 51 height 9
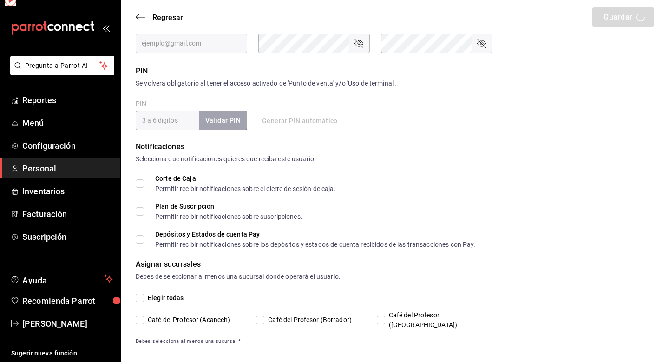
type input "[PERSON_NAME]"
type input "1a76cd6b-98a7-4025-b815-3a88f11c6c47"
type input "UNDEFINED"
checkbox input "true"
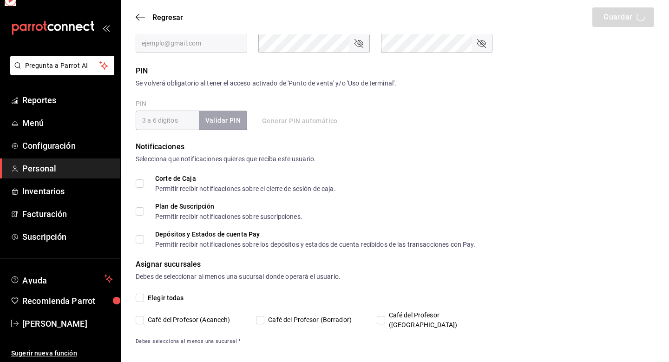
type input "[EMAIL_ADDRESS][DOMAIN_NAME]"
type input "0766"
checkbox input "true"
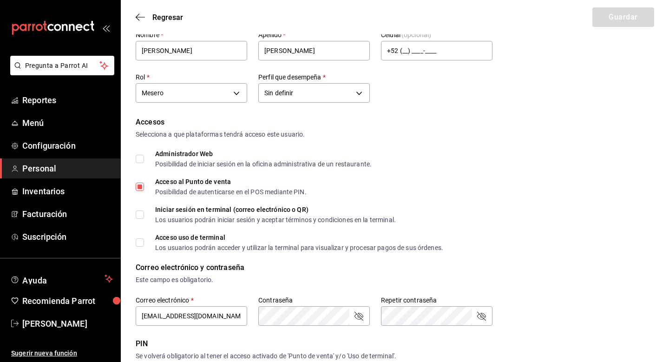
scroll to position [32, 0]
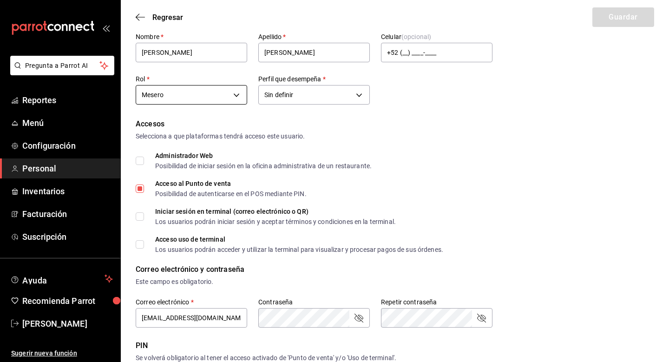
click at [238, 96] on body "Pregunta a Parrot AI Reportes Menú Configuración Personal Inventarios Facturaci…" at bounding box center [334, 306] width 669 height 677
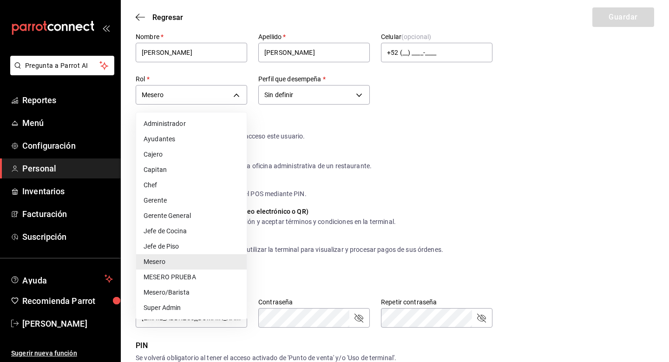
click at [218, 141] on li "Ayudantes" at bounding box center [191, 138] width 111 height 15
type input "6e37dc31-a41a-4d88-8ed1-cc630e77c888"
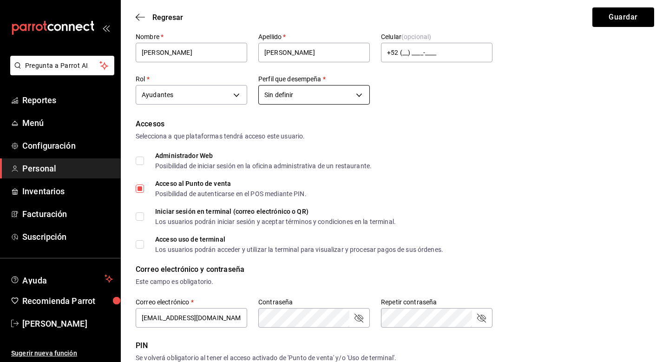
click at [312, 90] on body "Pregunta a Parrot AI Reportes Menú Configuración Personal Inventarios Facturaci…" at bounding box center [334, 306] width 669 height 677
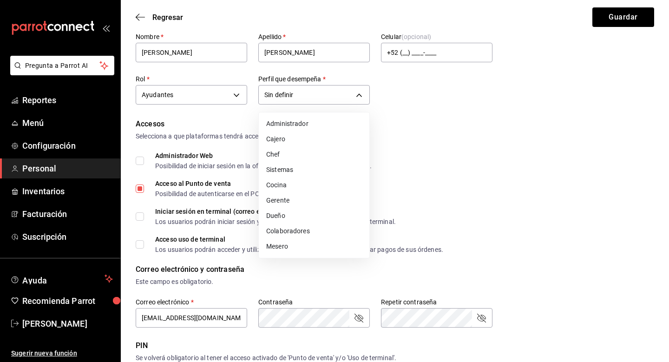
click at [293, 189] on li "Cocina" at bounding box center [314, 184] width 111 height 15
type input "KITCHEN"
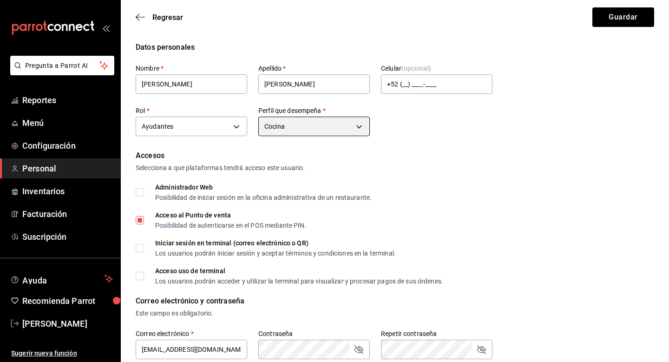
scroll to position [0, 0]
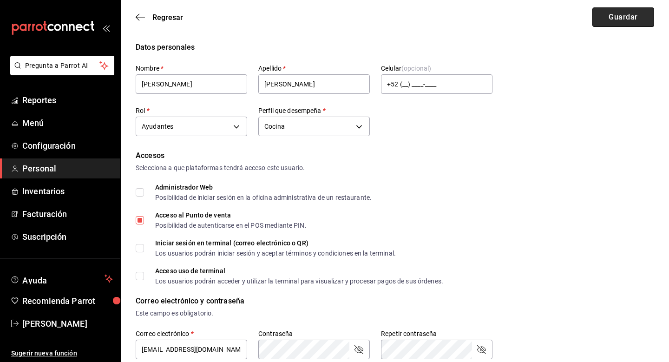
click at [607, 8] on button "Guardar" at bounding box center [623, 17] width 62 height 20
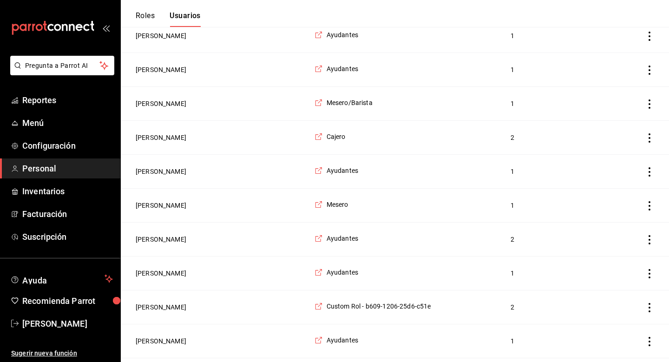
scroll to position [624, 0]
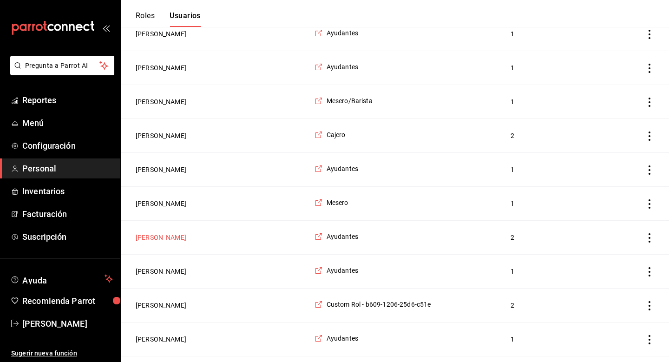
click at [168, 237] on button "[PERSON_NAME]" at bounding box center [161, 237] width 51 height 9
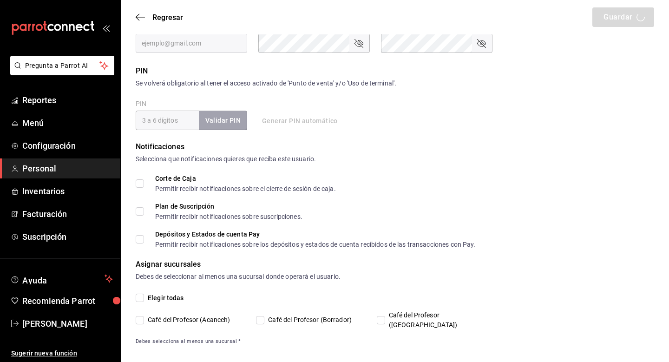
type input "[PERSON_NAME]"
type input "Solis"
type input "6e37dc31-a41a-4d88-8ed1-cc630e77c888"
type input "KITCHEN"
checkbox input "true"
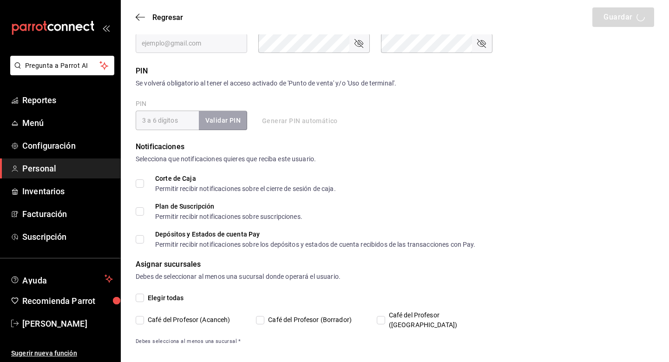
type input "[EMAIL_ADDRESS][DOMAIN_NAME]"
type input "1806"
checkbox input "true"
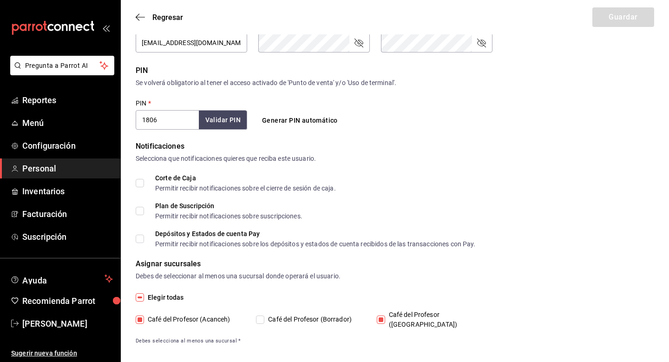
scroll to position [306, 0]
click at [382, 316] on input "Café del Profesor ([GEOGRAPHIC_DATA])" at bounding box center [381, 320] width 8 height 8
checkbox input "false"
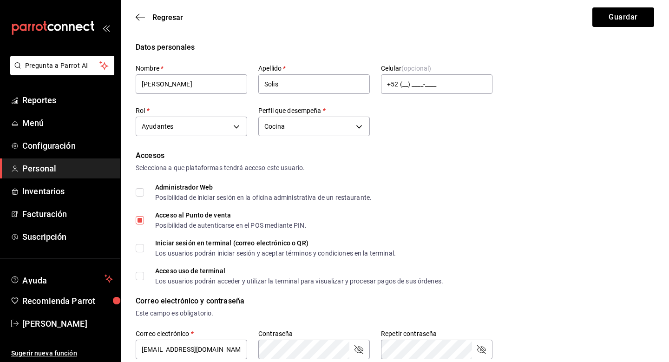
scroll to position [0, 0]
click at [605, 17] on button "Guardar" at bounding box center [623, 17] width 62 height 20
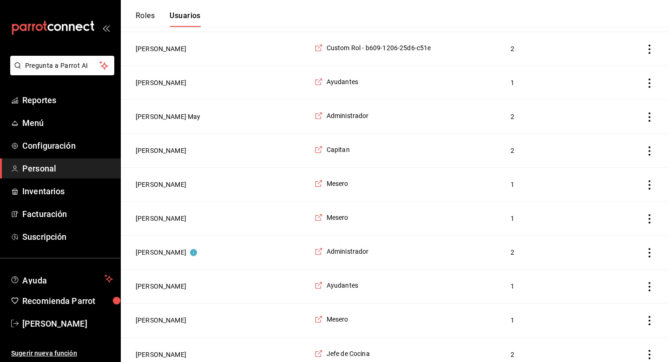
scroll to position [889, 0]
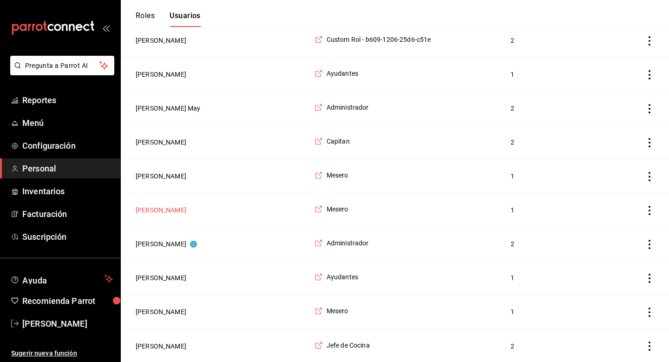
click at [181, 209] on button "[PERSON_NAME]" at bounding box center [161, 209] width 51 height 9
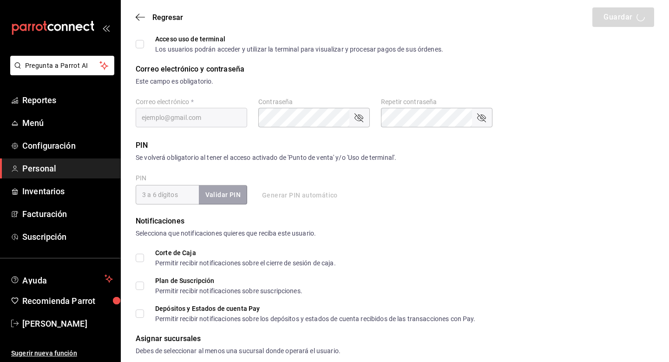
type input "Sujeily"
type input "[PERSON_NAME]"
type input "1a76cd6b-98a7-4025-b815-3a88f11c6c47"
type input "UNDEFINED"
checkbox input "true"
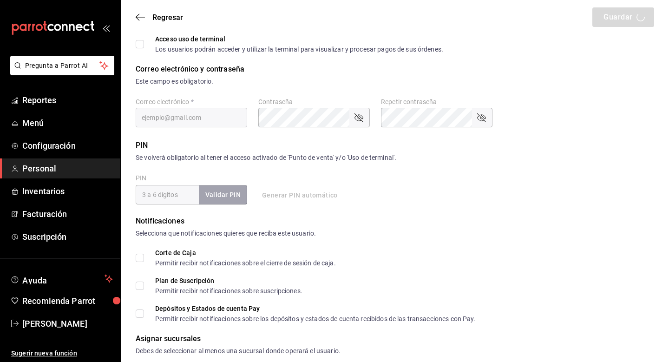
type input "[EMAIL_ADDRESS][DOMAIN_NAME]"
type input "2120"
checkbox input "true"
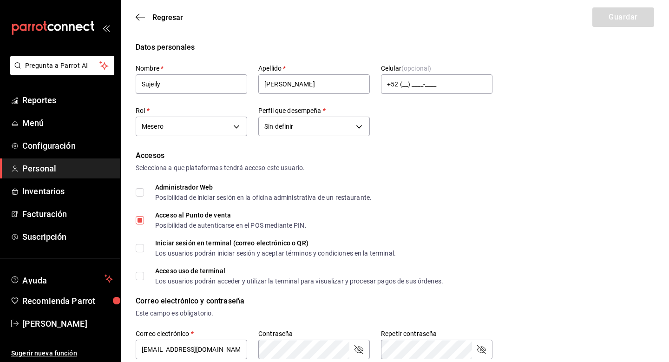
scroll to position [0, 0]
click at [218, 137] on div "Mesero 1a76cd6b-98a7-4025-b815-3a88f11c6c47" at bounding box center [191, 125] width 111 height 25
click at [218, 130] on body "Pregunta a Parrot AI Reportes Menú Configuración Personal Inventarios Facturaci…" at bounding box center [334, 338] width 669 height 677
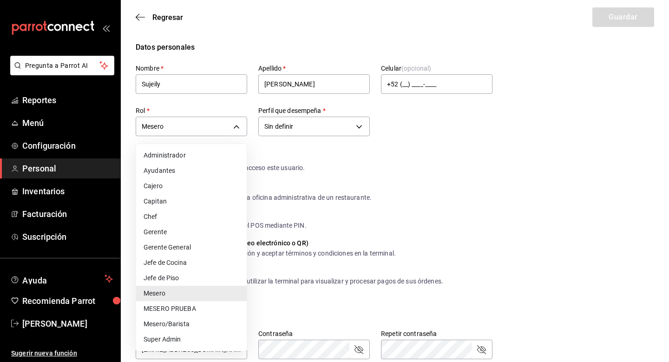
click at [195, 175] on li "Ayudantes" at bounding box center [191, 170] width 111 height 15
type input "6e37dc31-a41a-4d88-8ed1-cc630e77c888"
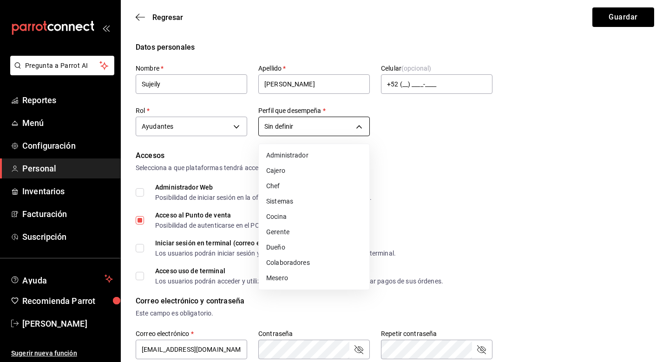
click at [269, 133] on body "Pregunta a Parrot AI Reportes Menú Configuración Personal Inventarios Facturaci…" at bounding box center [334, 338] width 669 height 677
click at [280, 218] on li "Cocina" at bounding box center [314, 216] width 111 height 15
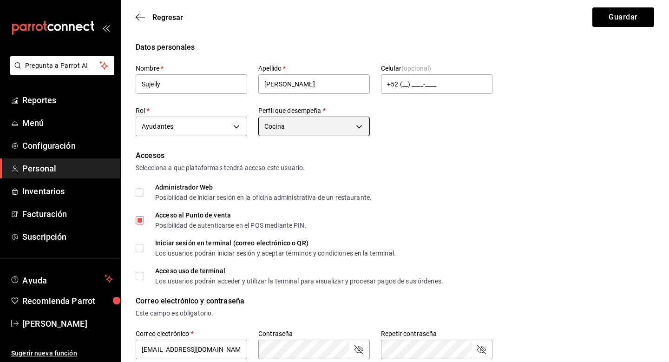
type input "KITCHEN"
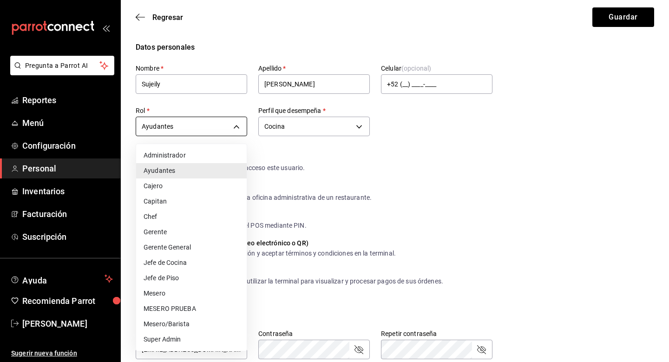
click at [235, 128] on body "Pregunta a Parrot AI Reportes Menú Configuración Personal Inventarios Facturaci…" at bounding box center [334, 338] width 669 height 677
click at [426, 150] on div at bounding box center [334, 181] width 669 height 362
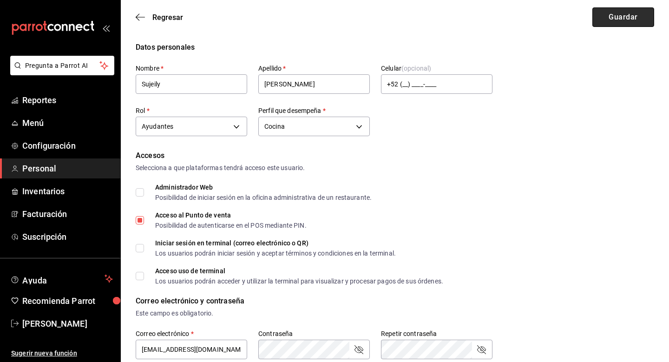
click at [601, 21] on button "Guardar" at bounding box center [623, 17] width 62 height 20
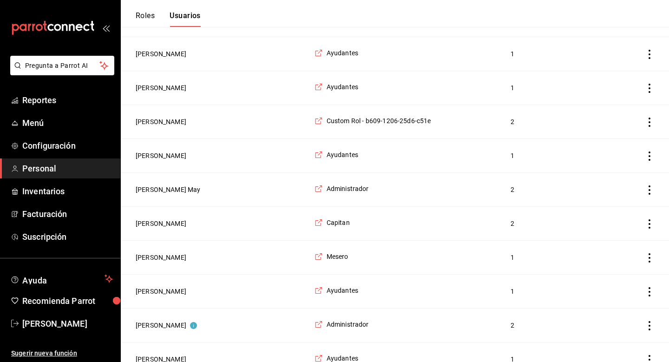
scroll to position [814, 0]
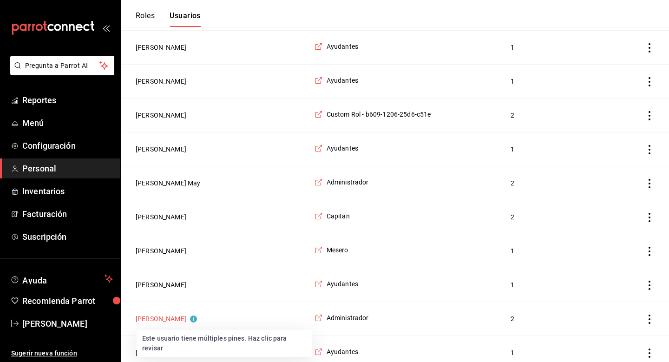
click at [185, 318] on button "[PERSON_NAME]" at bounding box center [166, 318] width 61 height 9
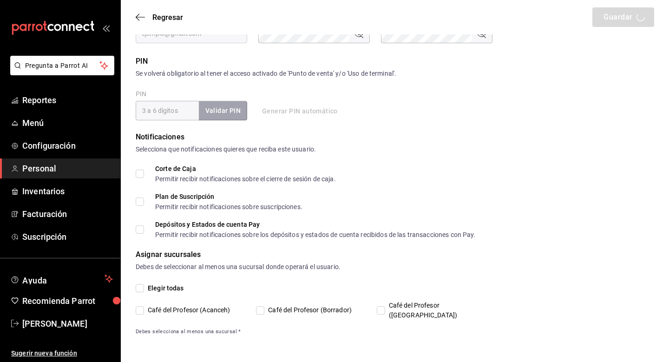
scroll to position [306, 0]
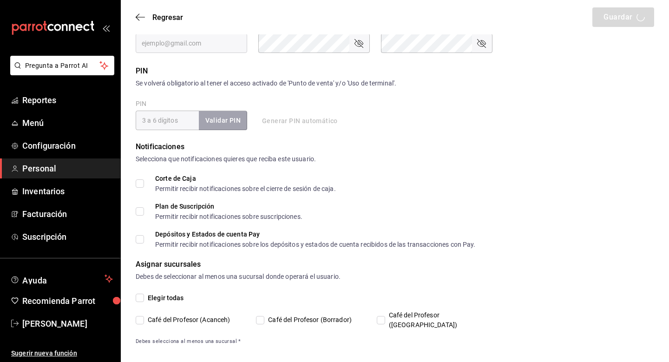
type input "[PERSON_NAME]"
checkbox input "true"
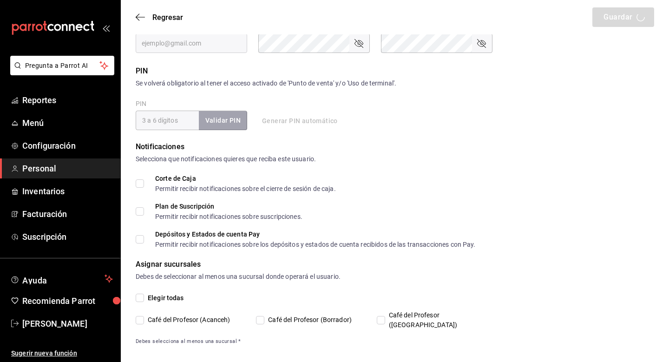
checkbox input "true"
type input "[EMAIL_ADDRESS][DOMAIN_NAME]"
type input "1236"
checkbox input "true"
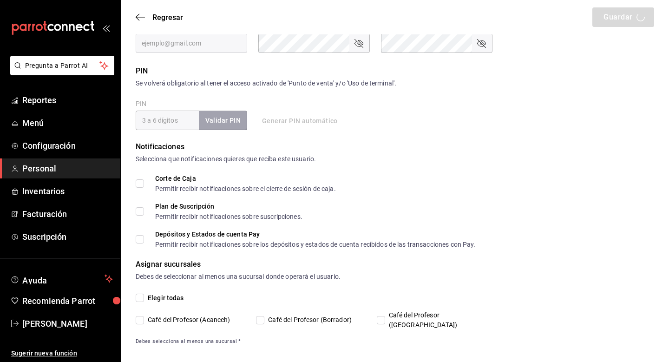
checkbox input "true"
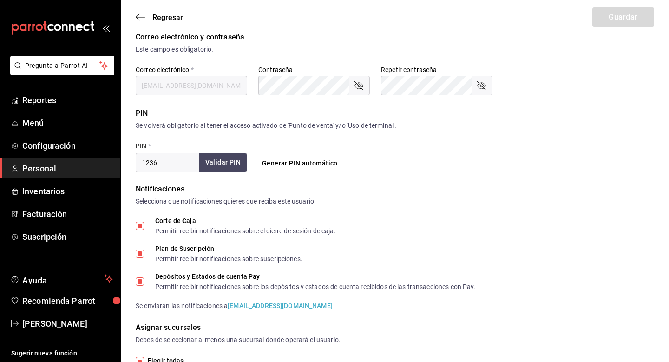
type input "[PHONE_NUMBER]"
type input "ea53f1a3-98f3-43af-ad9e-7adcaf8a0599"
type input "ADMIN"
checkbox input "true"
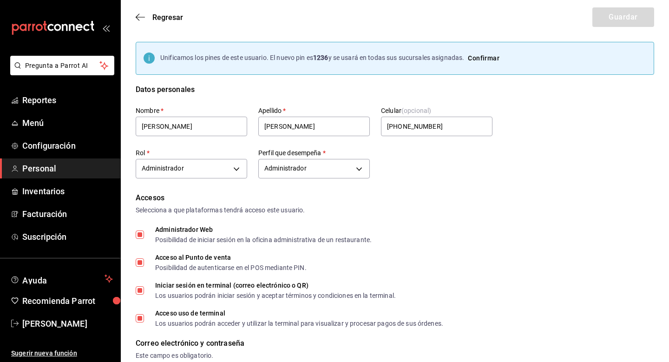
scroll to position [0, 0]
click at [494, 58] on button "Confirmar" at bounding box center [483, 58] width 39 height 17
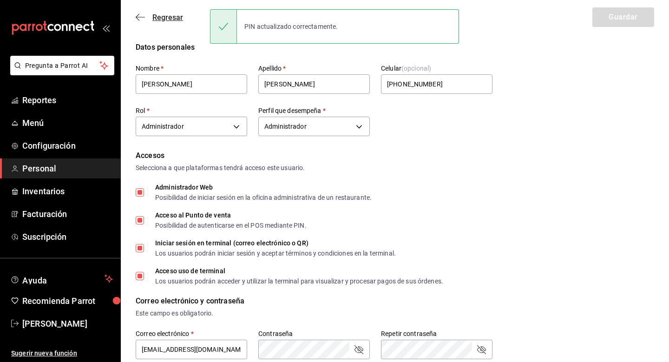
click at [140, 18] on icon "button" at bounding box center [140, 17] width 9 height 8
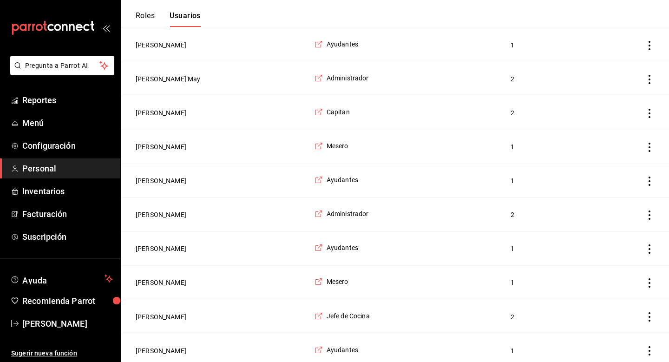
scroll to position [923, 0]
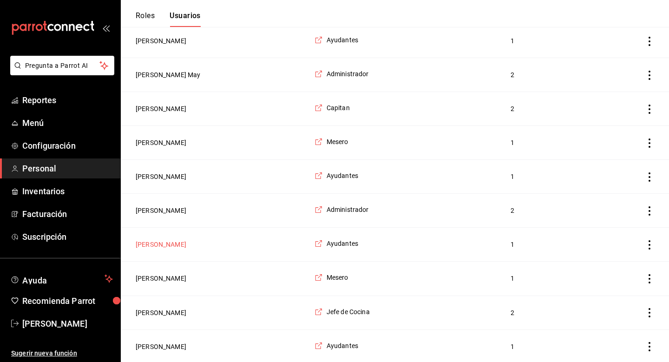
click at [181, 245] on button "[PERSON_NAME]" at bounding box center [161, 244] width 51 height 9
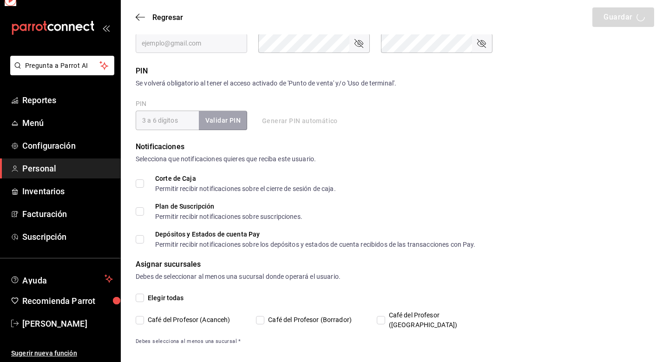
type input "[PERSON_NAME]"
checkbox input "true"
type input "[EMAIL_ADDRESS][DOMAIN_NAME]"
type input "1912"
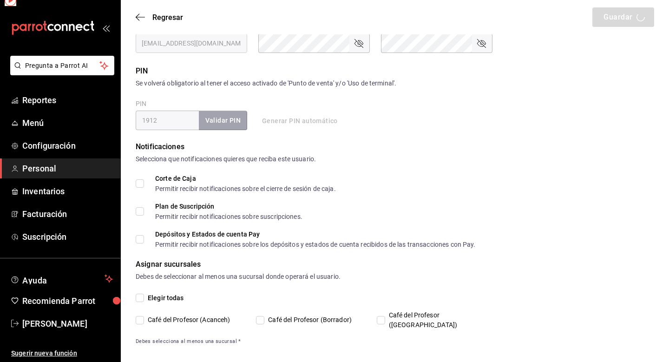
type input "[PHONE_NUMBER]"
type input "6e37dc31-a41a-4d88-8ed1-cc630e77c888"
type input "KITCHEN"
checkbox input "true"
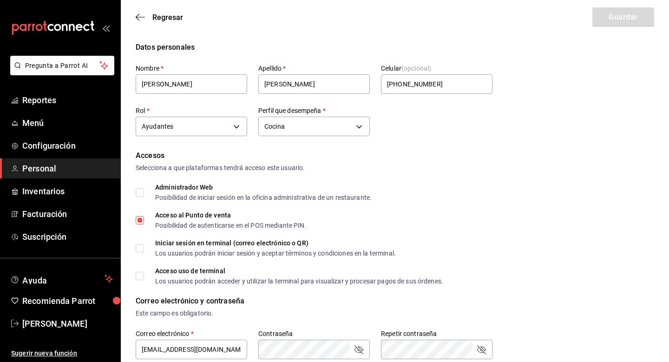
scroll to position [0, 0]
click at [143, 19] on icon "button" at bounding box center [140, 17] width 9 height 8
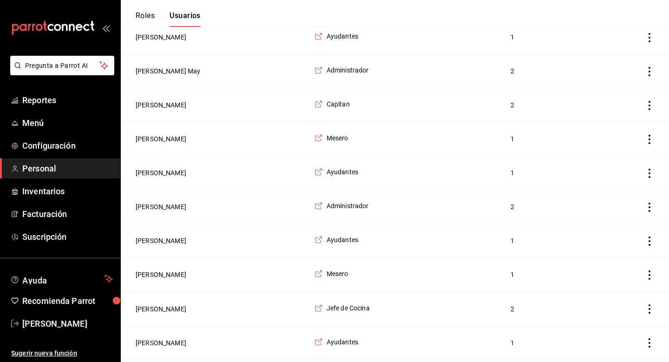
scroll to position [930, 0]
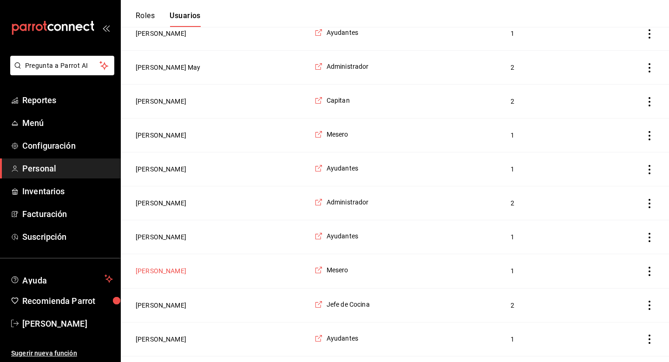
click at [177, 272] on button "[PERSON_NAME]" at bounding box center [161, 270] width 51 height 9
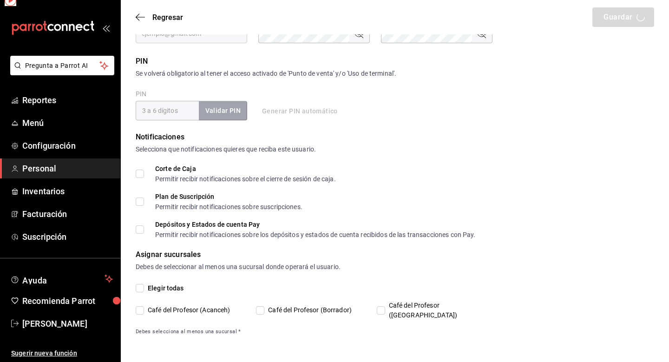
scroll to position [306, 0]
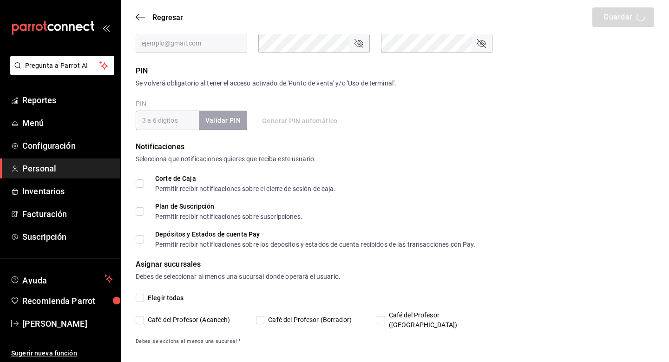
type input "[PERSON_NAME]"
checkbox input "true"
type input "[EMAIL_ADDRESS][DOMAIN_NAME]"
type input "1509"
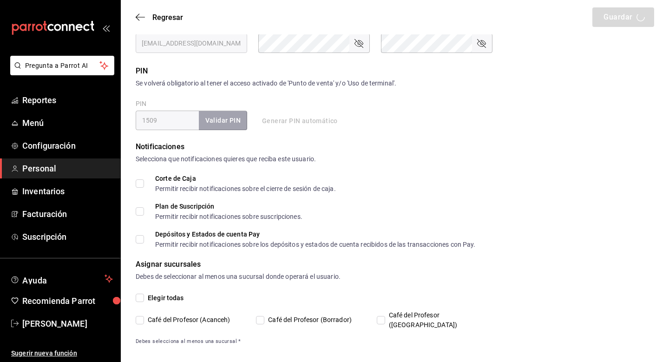
type input "[PHONE_NUMBER]"
type input "1a76cd6b-98a7-4025-b815-3a88f11c6c47"
type input "UNDEFINED"
checkbox input "true"
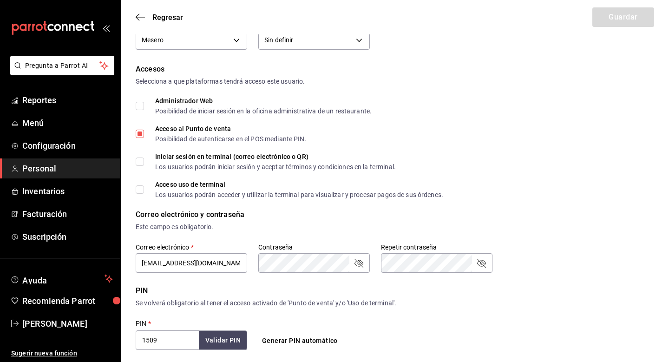
scroll to position [36, 0]
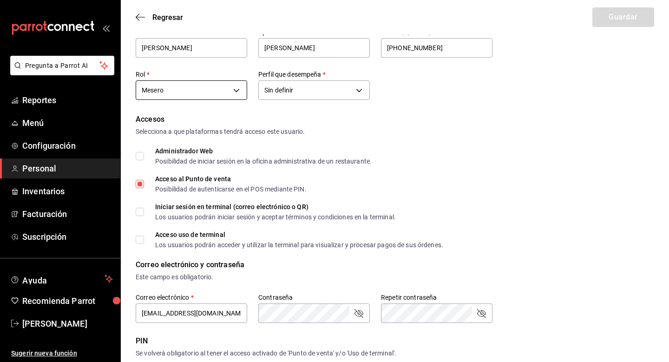
click at [210, 88] on body "Pregunta a Parrot AI Reportes Menú Configuración Personal Inventarios Facturaci…" at bounding box center [334, 302] width 669 height 677
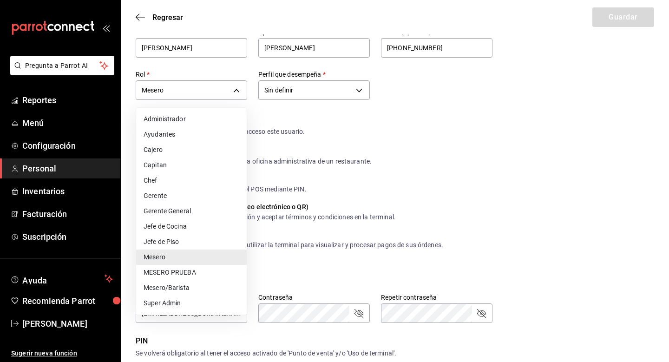
click at [203, 138] on li "Ayudantes" at bounding box center [191, 134] width 111 height 15
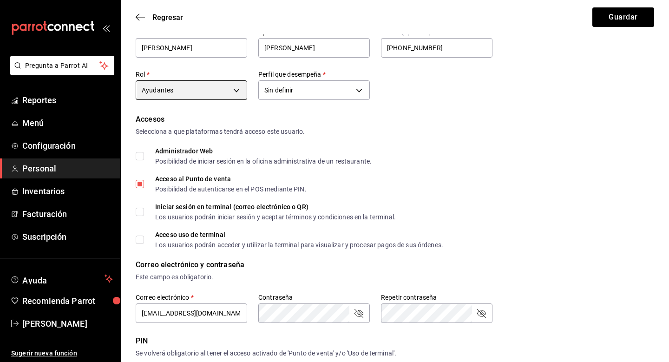
type input "6e37dc31-a41a-4d88-8ed1-cc630e77c888"
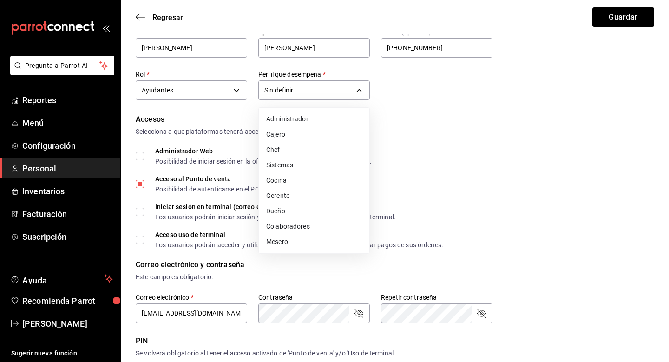
click at [299, 91] on body "Pregunta a Parrot AI Reportes Menú Configuración Personal Inventarios Facturaci…" at bounding box center [334, 302] width 669 height 677
click at [286, 178] on li "Cocina" at bounding box center [314, 180] width 111 height 15
type input "KITCHEN"
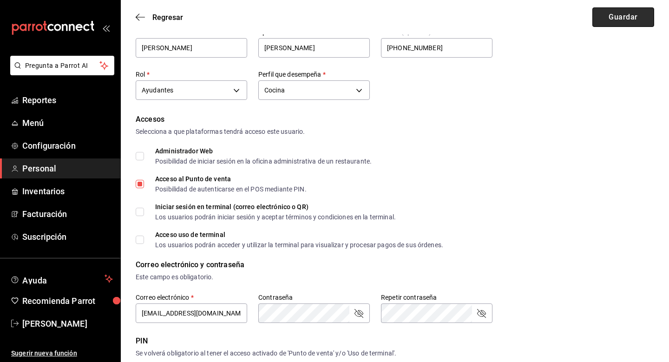
click at [624, 18] on button "Guardar" at bounding box center [623, 17] width 62 height 20
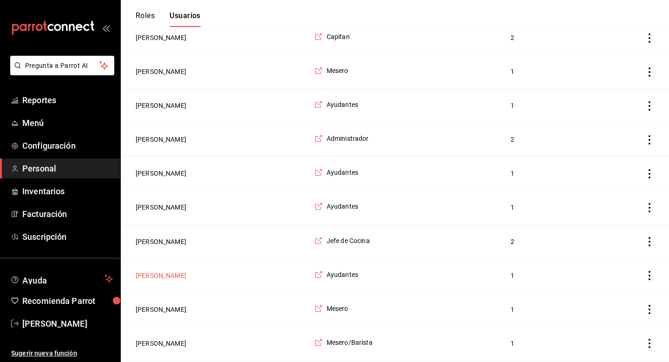
scroll to position [996, 0]
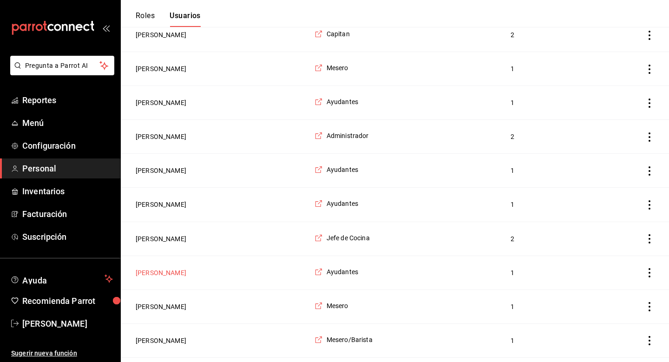
click at [175, 270] on button "[PERSON_NAME]" at bounding box center [161, 272] width 51 height 9
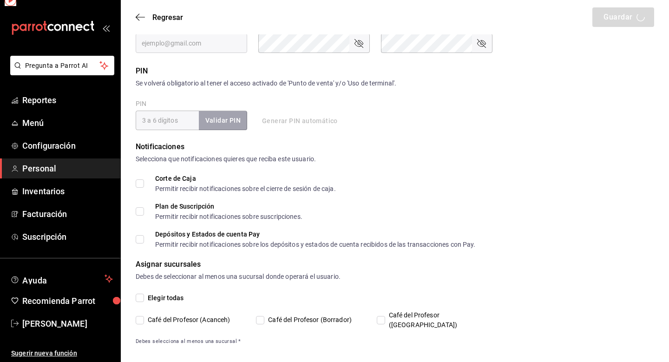
type input "[PERSON_NAME]"
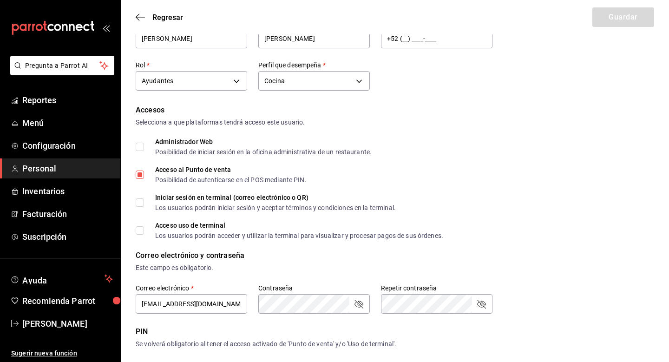
scroll to position [11, 0]
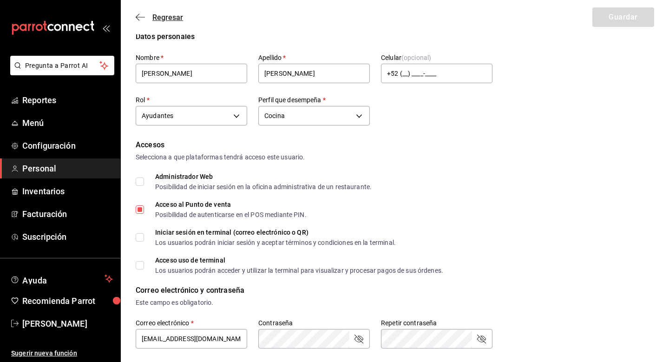
click at [154, 18] on span "Regresar" at bounding box center [167, 17] width 31 height 9
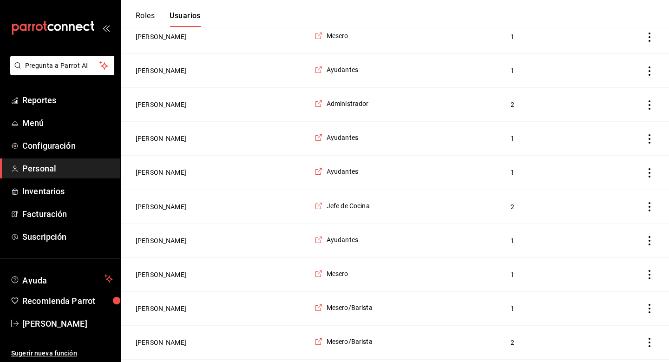
scroll to position [1041, 0]
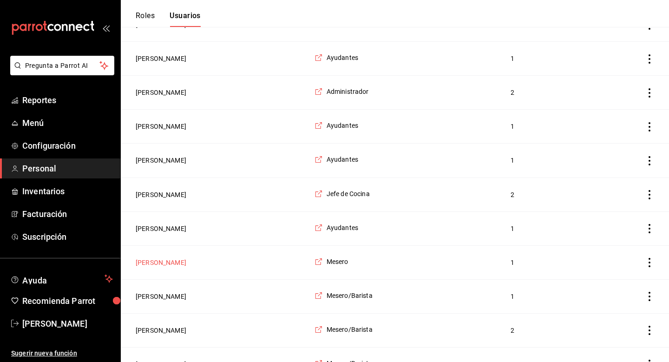
click at [180, 258] on button "[PERSON_NAME]" at bounding box center [161, 262] width 51 height 9
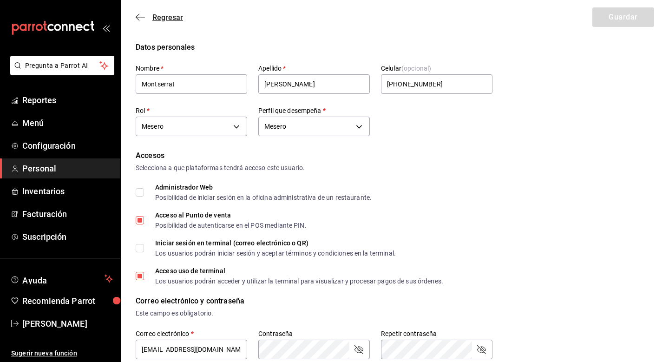
click at [142, 17] on icon "button" at bounding box center [140, 17] width 9 height 0
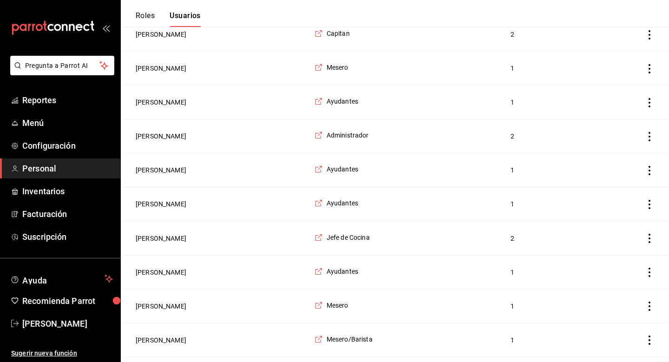
scroll to position [998, 0]
click at [181, 301] on button "[PERSON_NAME]" at bounding box center [161, 304] width 51 height 9
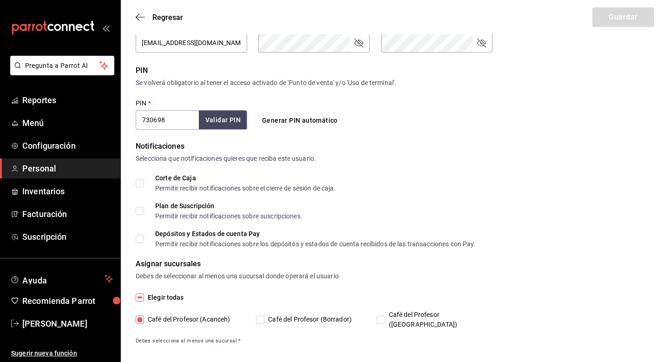
scroll to position [306, 0]
click at [236, 120] on button "Validar PIN" at bounding box center [222, 121] width 49 height 20
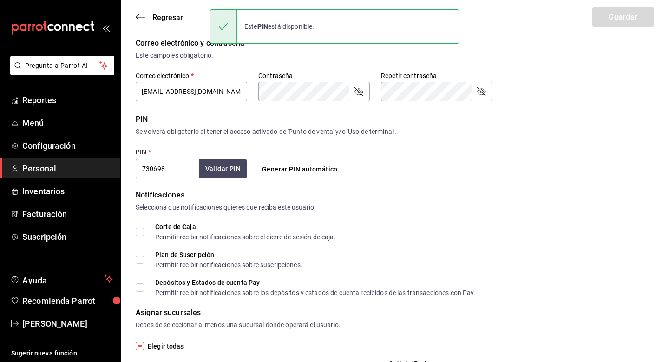
scroll to position [169, 0]
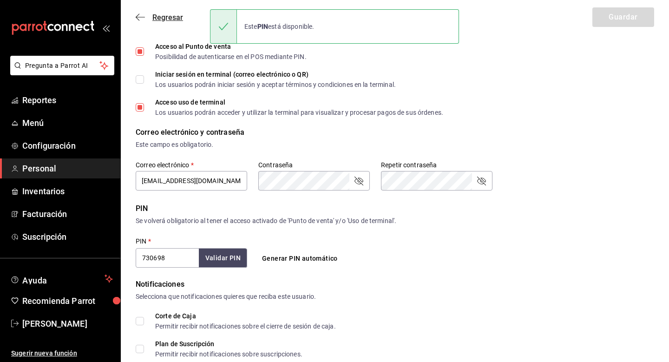
click at [143, 13] on icon "button" at bounding box center [140, 17] width 9 height 8
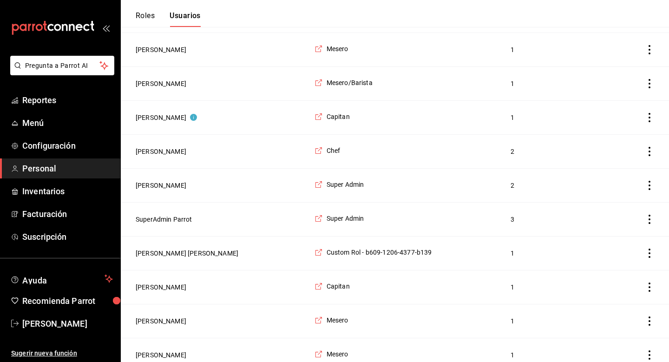
scroll to position [1387, 0]
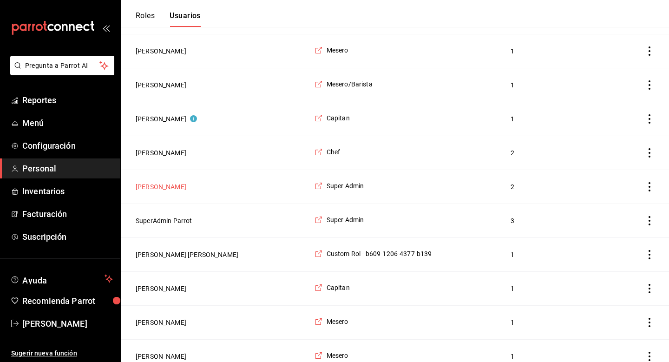
click at [165, 183] on button "[PERSON_NAME]" at bounding box center [161, 186] width 51 height 9
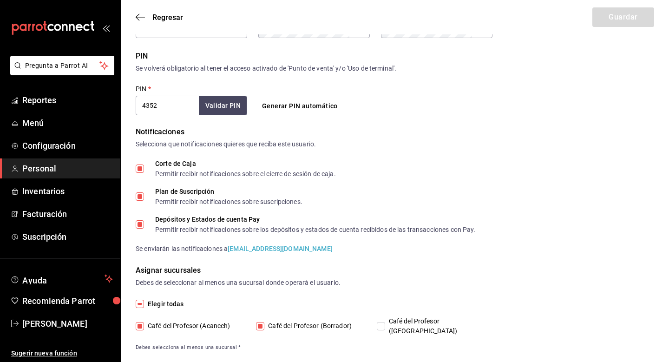
scroll to position [320, 0]
click at [388, 323] on span "Café del Profesor ([GEOGRAPHIC_DATA])" at bounding box center [435, 327] width 100 height 20
click at [385, 323] on input "Café del Profesor ([GEOGRAPHIC_DATA])" at bounding box center [381, 327] width 8 height 8
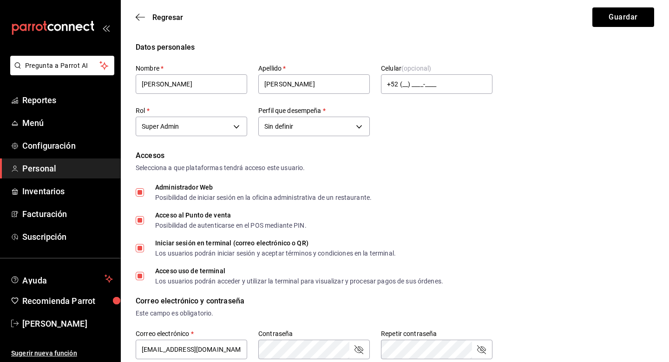
scroll to position [0, 0]
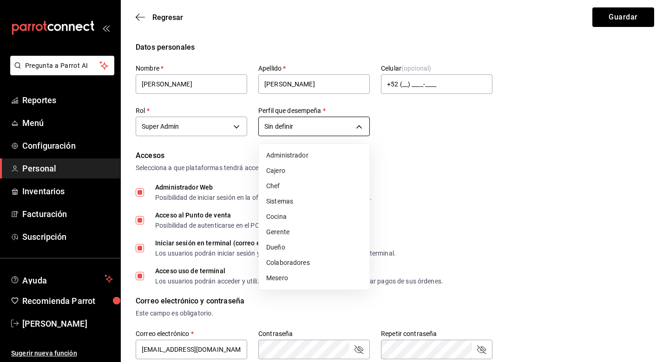
click at [325, 128] on body "Pregunta a Parrot AI Reportes Menú Configuración Personal Inventarios Facturaci…" at bounding box center [334, 349] width 669 height 698
click at [436, 116] on div at bounding box center [334, 181] width 669 height 362
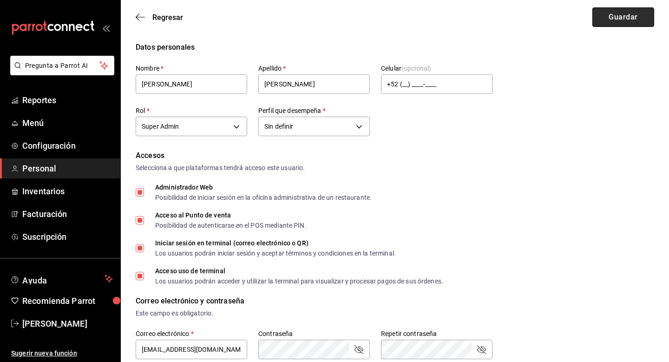
click at [613, 24] on button "Guardar" at bounding box center [623, 17] width 62 height 20
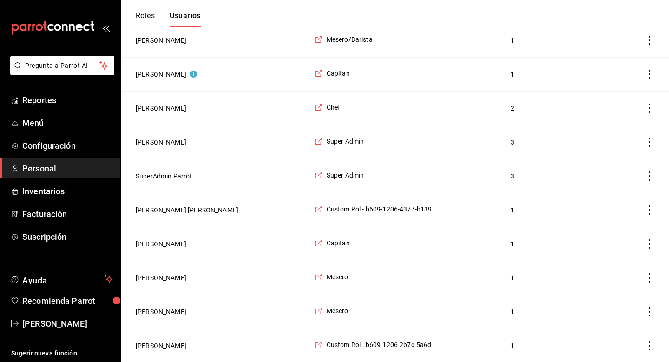
scroll to position [1430, 0]
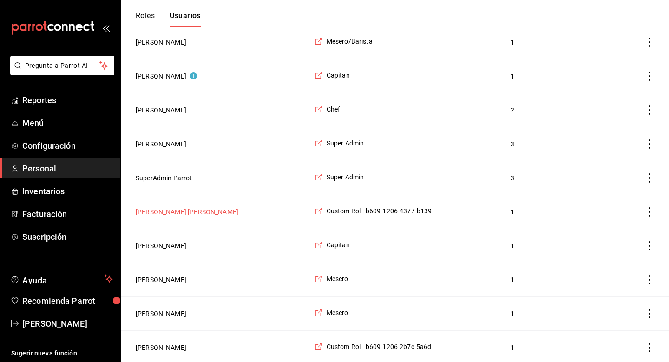
click at [196, 208] on button "[PERSON_NAME] [PERSON_NAME]" at bounding box center [187, 211] width 103 height 9
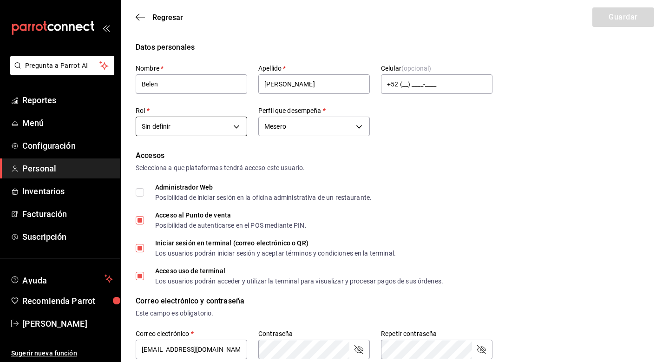
click at [217, 129] on body "Pregunta a Parrot AI Reportes Menú Configuración Personal Inventarios Facturaci…" at bounding box center [334, 338] width 669 height 677
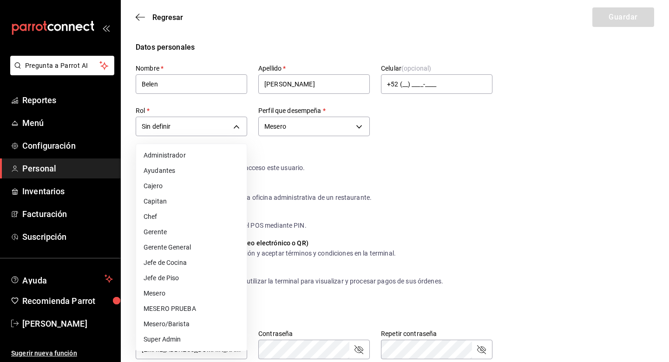
click at [200, 321] on li "Mesero/Barista" at bounding box center [191, 323] width 111 height 15
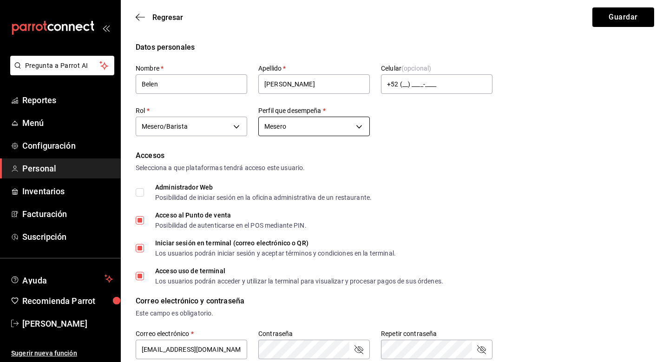
click at [281, 131] on body "Pregunta a Parrot AI Reportes Menú Configuración Personal Inventarios Facturaci…" at bounding box center [334, 338] width 669 height 677
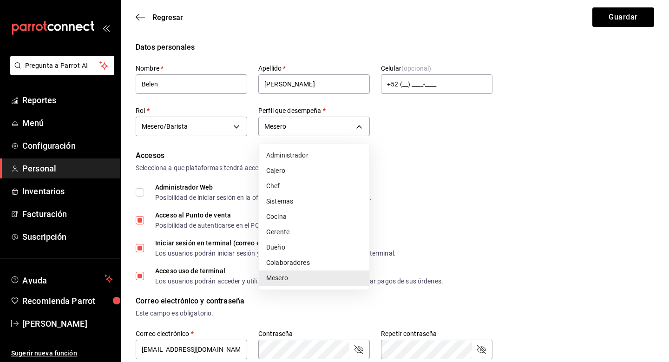
click at [299, 279] on li "Mesero" at bounding box center [314, 277] width 111 height 15
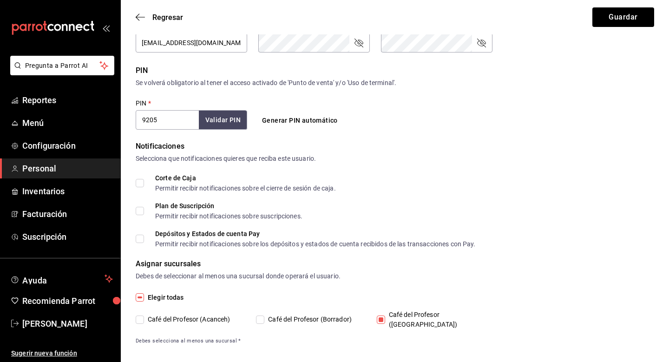
scroll to position [306, 0]
click at [141, 316] on input "Café del Profesor (Acanceh)" at bounding box center [140, 320] width 8 height 8
click at [382, 316] on input "Café del Profesor ([GEOGRAPHIC_DATA])" at bounding box center [381, 320] width 8 height 8
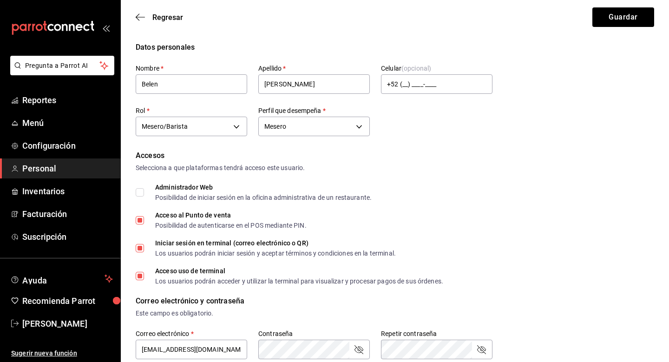
scroll to position [0, 0]
click at [615, 14] on button "Guardar" at bounding box center [623, 17] width 62 height 20
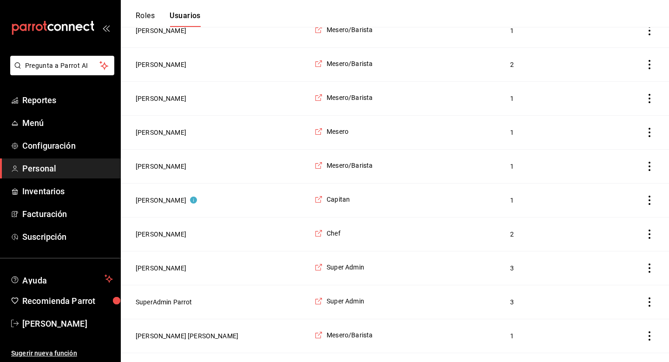
scroll to position [1304, 0]
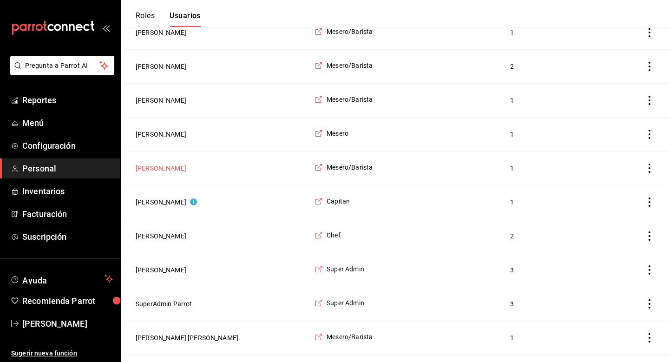
click at [179, 169] on button "[PERSON_NAME]" at bounding box center [161, 167] width 51 height 9
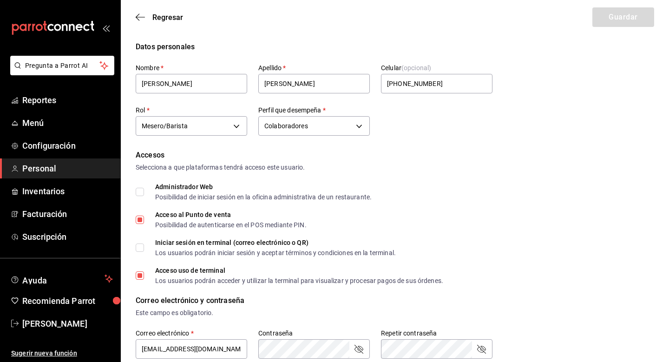
scroll to position [5, 0]
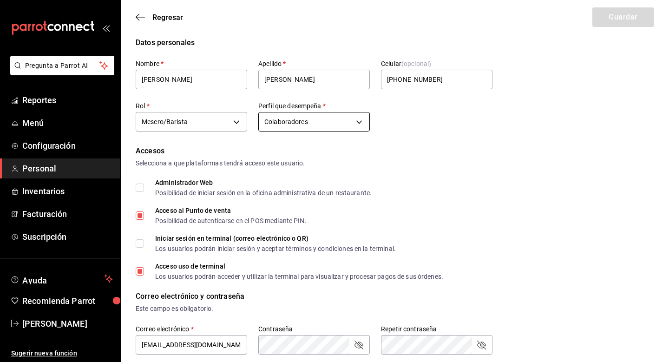
click at [308, 123] on body "Pregunta a Parrot AI Reportes Menú Configuración Personal Inventarios Facturaci…" at bounding box center [334, 333] width 669 height 677
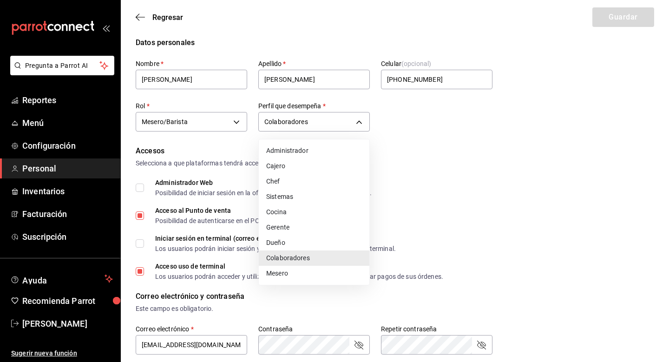
click at [294, 273] on li "Mesero" at bounding box center [314, 273] width 111 height 15
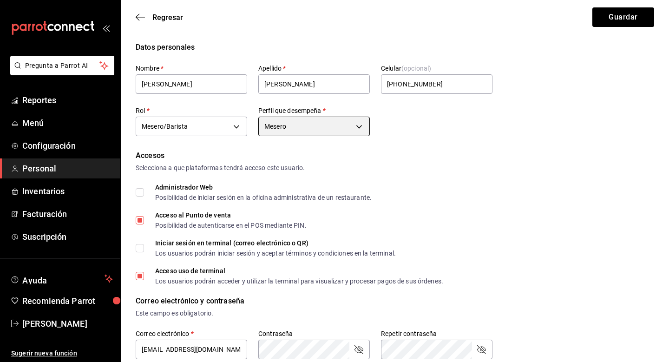
scroll to position [0, 0]
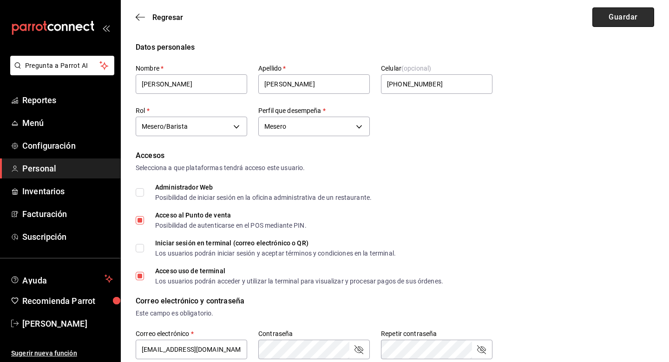
click at [611, 17] on button "Guardar" at bounding box center [623, 17] width 62 height 20
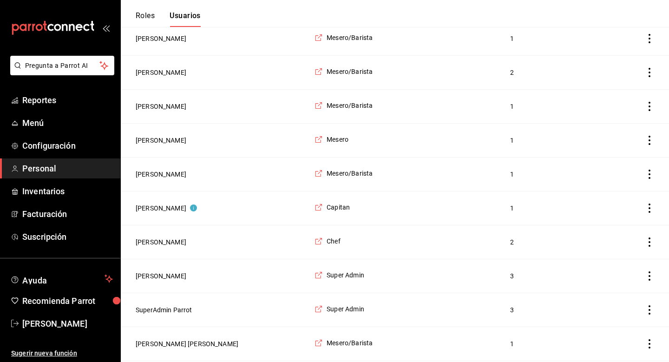
scroll to position [1293, 0]
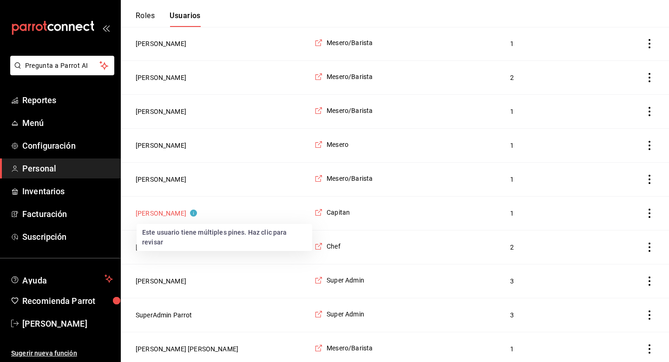
click at [190, 214] on circle "Este usuario tiene múltiples pines. Haz clic para revisar" at bounding box center [193, 212] width 7 height 7
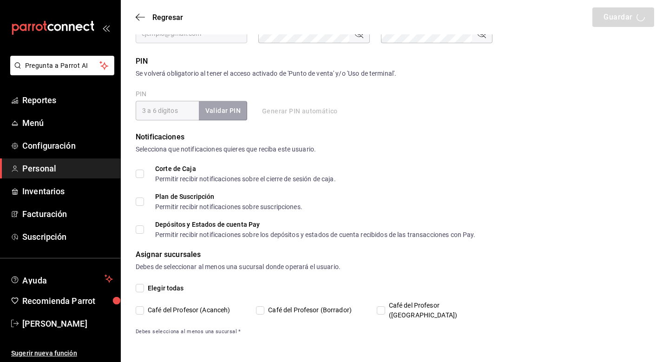
scroll to position [306, 0]
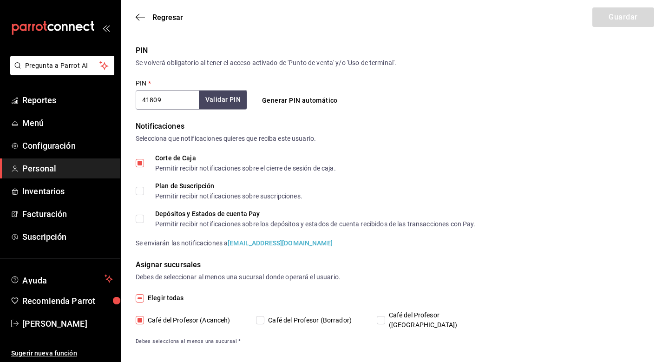
click at [142, 159] on input "Corte de Caja Permitir recibir notificaciones sobre el cierre de sesión de caja." at bounding box center [140, 163] width 8 height 8
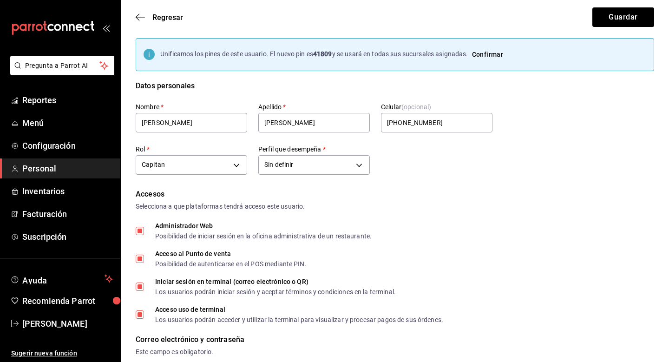
scroll to position [5, 0]
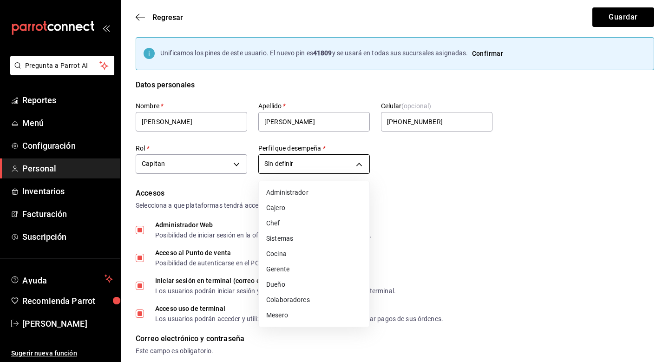
click at [364, 161] on body "Pregunta a Parrot AI Reportes Menú Configuración Personal Inventarios Facturaci…" at bounding box center [334, 355] width 669 height 720
click at [312, 297] on li "Colaboradores" at bounding box center [314, 299] width 111 height 15
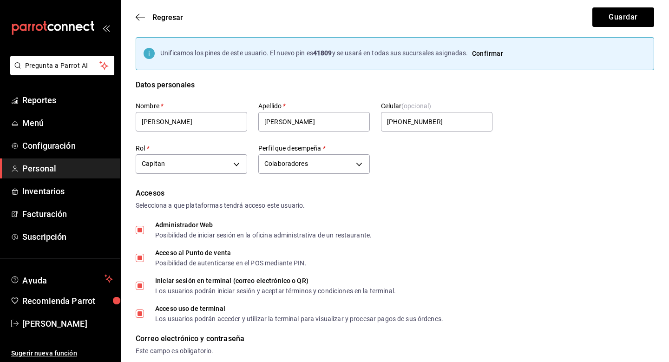
click at [496, 50] on button "Confirmar" at bounding box center [487, 53] width 39 height 17
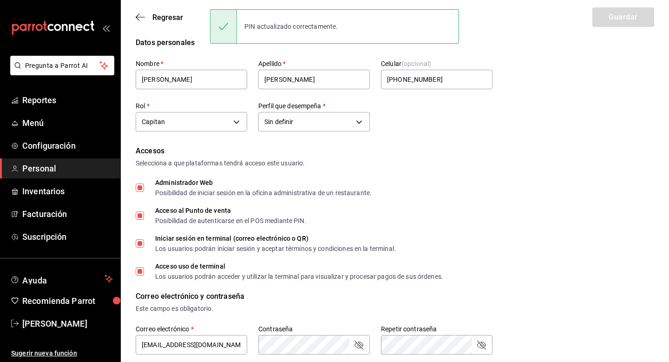
click at [621, 20] on div "Regresar Guardar" at bounding box center [395, 17] width 548 height 34
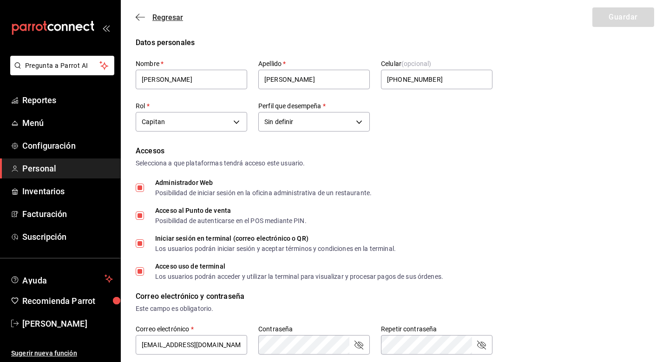
click at [141, 19] on icon "button" at bounding box center [140, 17] width 9 height 8
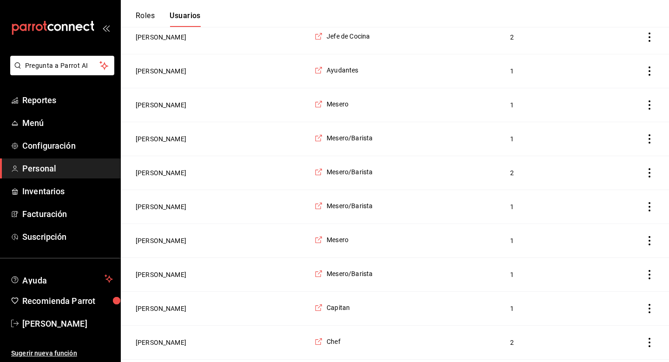
scroll to position [1192, 0]
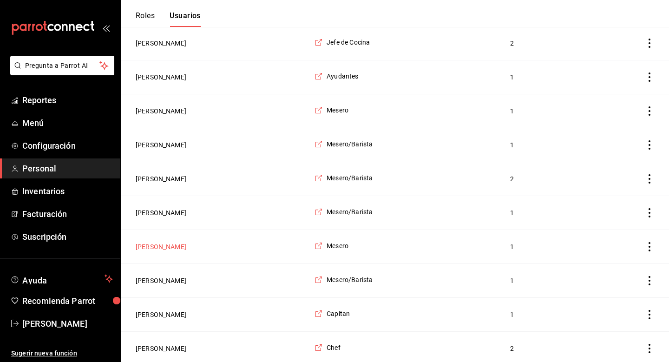
click at [163, 245] on button "[PERSON_NAME]" at bounding box center [161, 246] width 51 height 9
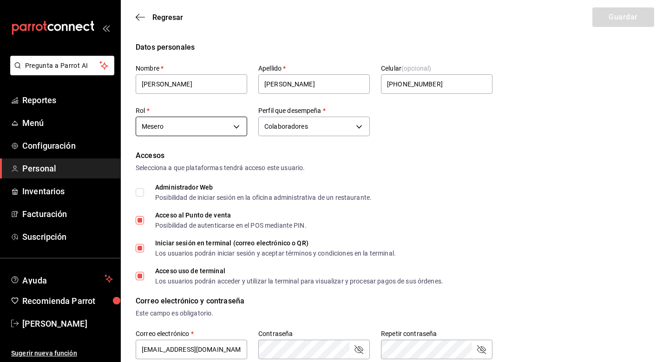
click at [229, 128] on body "Pregunta a Parrot AI Reportes Menú Configuración Personal Inventarios Facturaci…" at bounding box center [334, 338] width 669 height 677
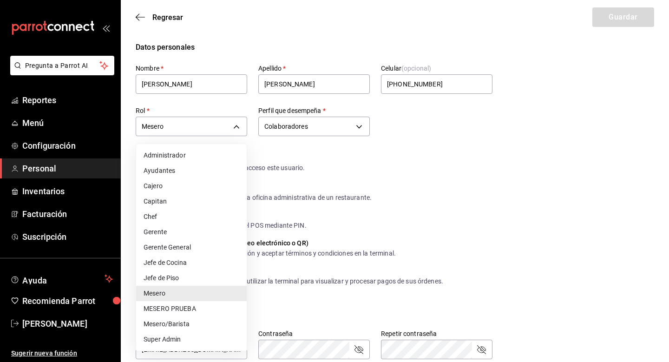
click at [192, 326] on li "Mesero/Barista" at bounding box center [191, 323] width 111 height 15
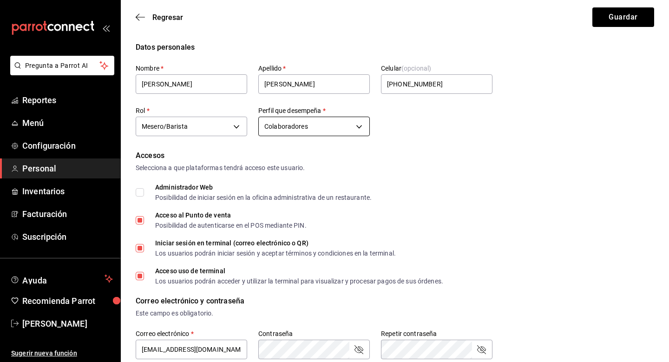
click at [319, 134] on body "Pregunta a Parrot AI Reportes Menú Configuración Personal Inventarios Facturaci…" at bounding box center [334, 338] width 669 height 677
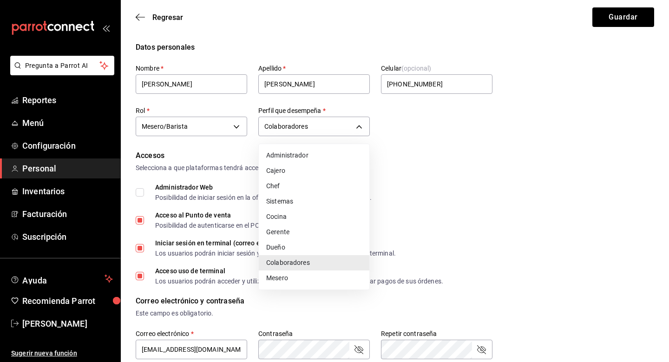
click at [291, 283] on li "Mesero" at bounding box center [314, 277] width 111 height 15
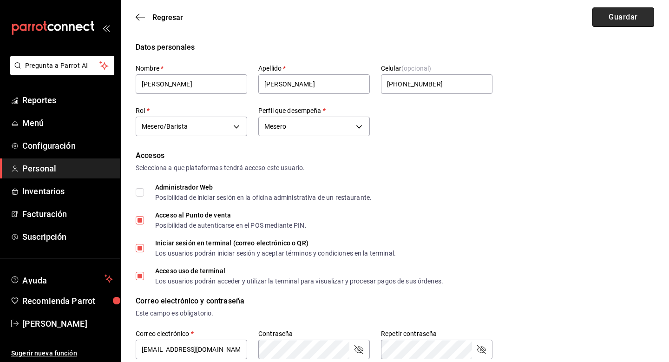
click at [604, 21] on button "Guardar" at bounding box center [623, 17] width 62 height 20
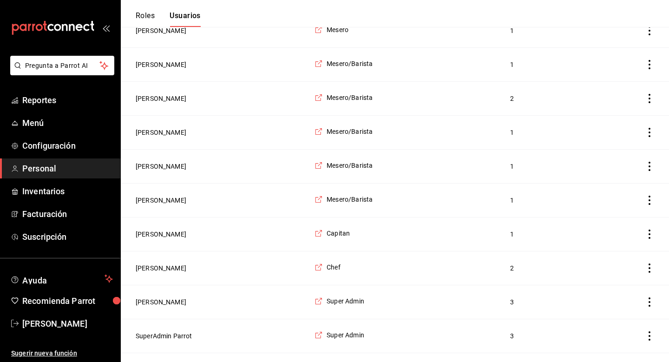
scroll to position [1270, 0]
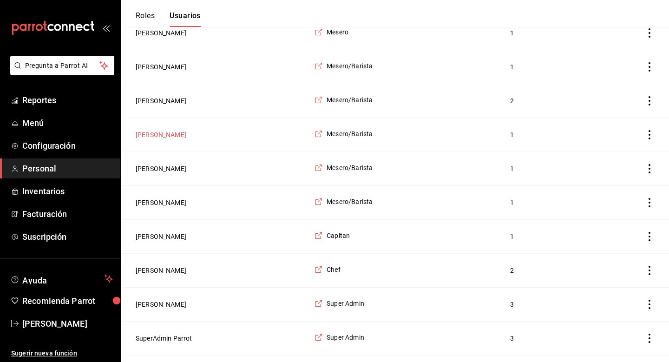
click at [171, 130] on button "[PERSON_NAME]" at bounding box center [161, 134] width 51 height 9
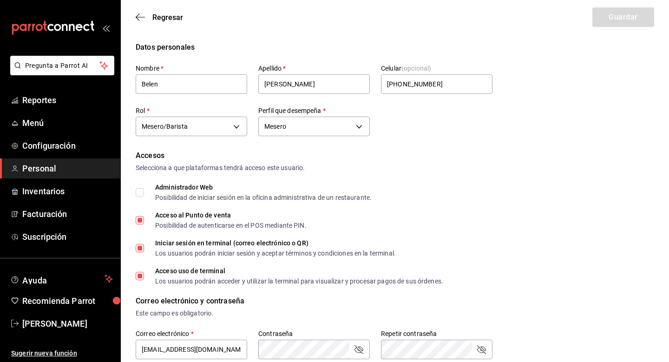
click at [138, 12] on div "Regresar Guardar" at bounding box center [395, 17] width 548 height 34
click at [145, 19] on span "Regresar" at bounding box center [159, 17] width 47 height 9
